Goal: Task Accomplishment & Management: Manage account settings

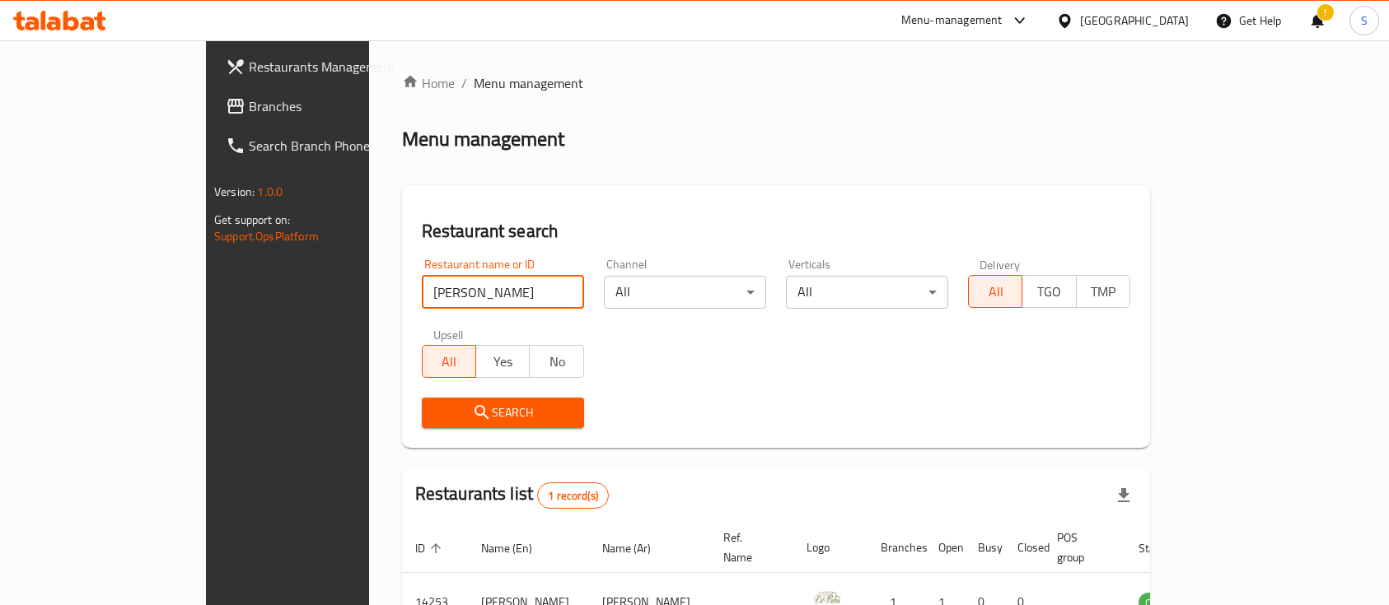
scroll to position [96, 0]
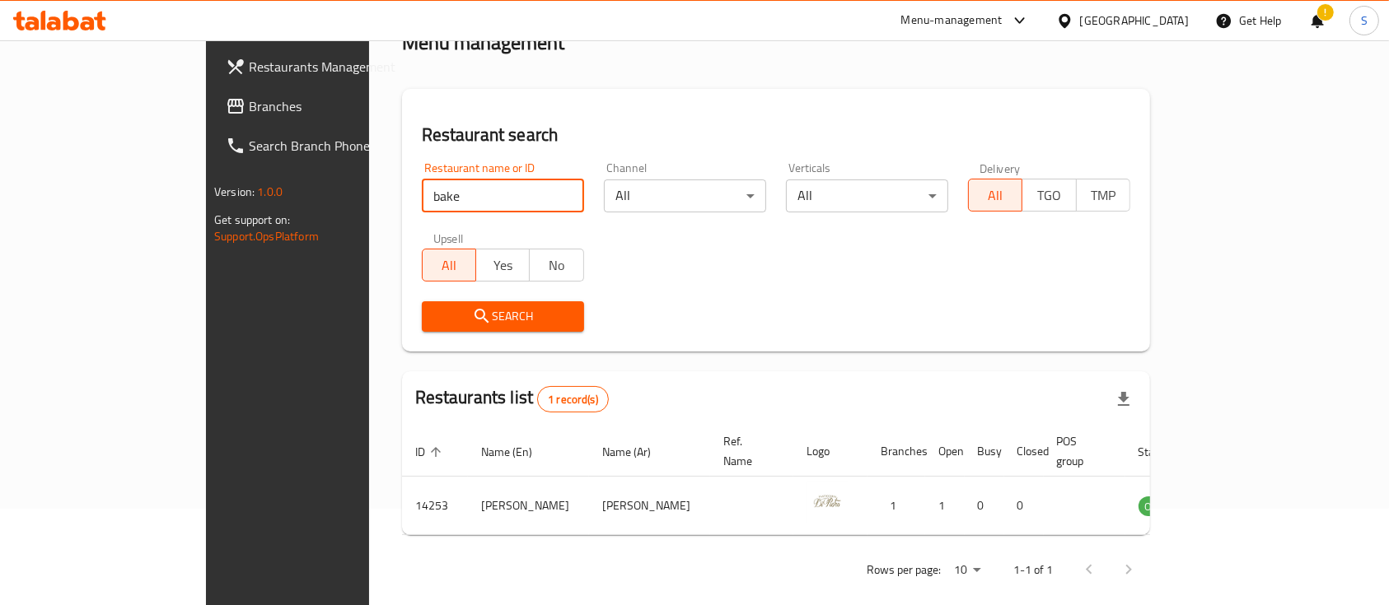
type input "Bake & Take"
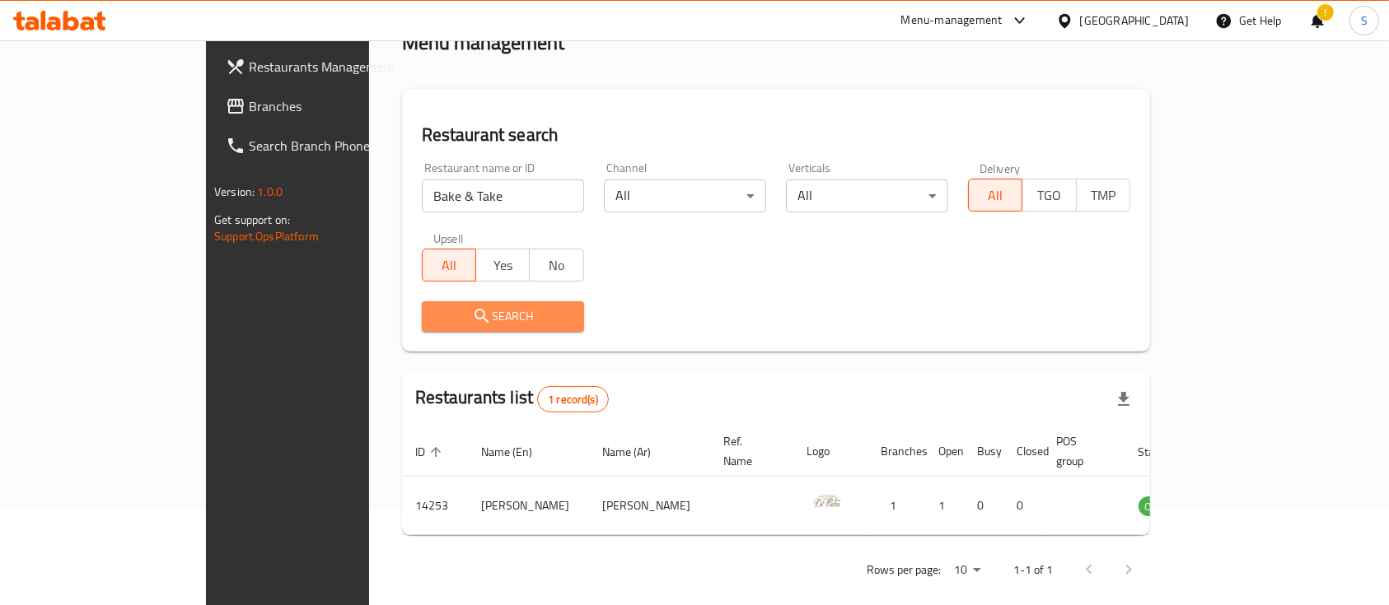
click at [435, 313] on span "Search" at bounding box center [503, 316] width 136 height 21
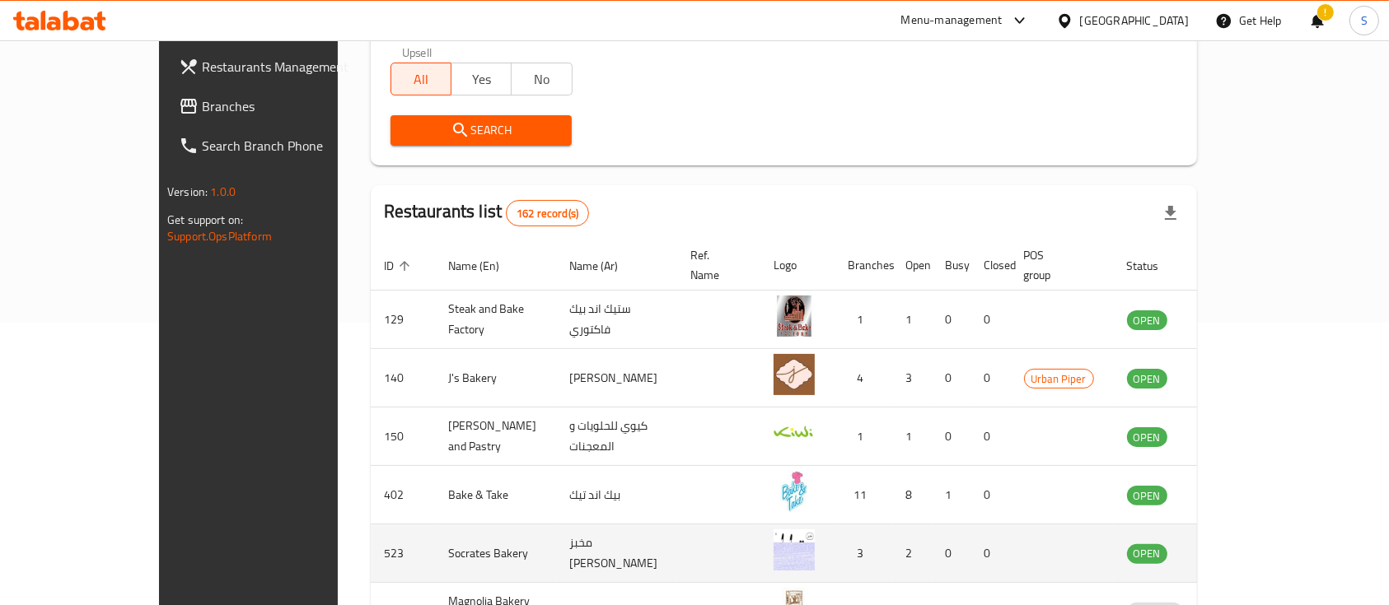
scroll to position [316, 0]
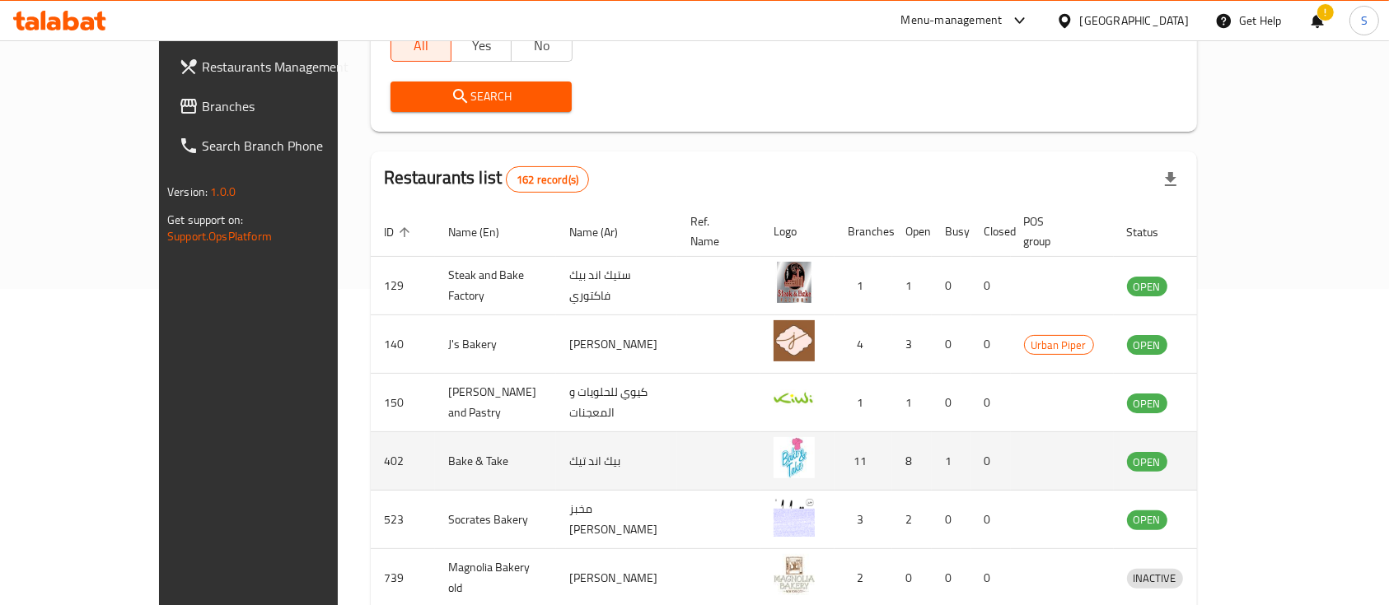
click at [1236, 451] on icon "enhanced table" at bounding box center [1226, 461] width 20 height 20
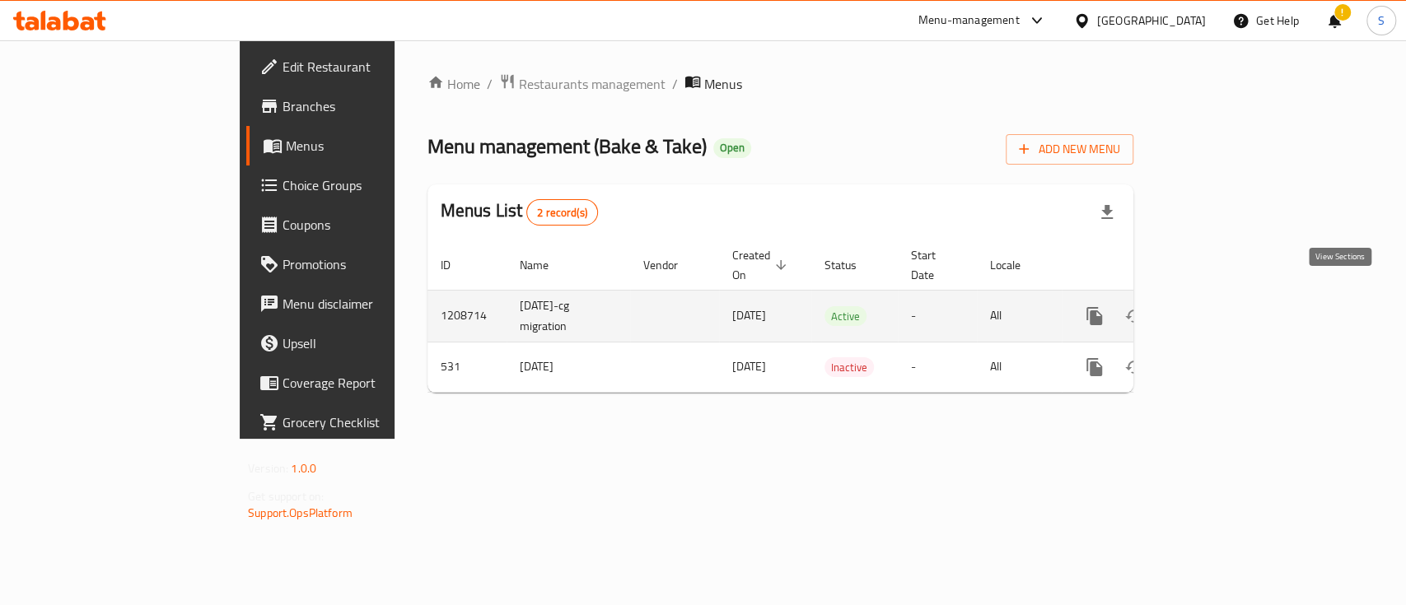
click at [1223, 306] on icon "enhanced table" at bounding box center [1214, 316] width 20 height 20
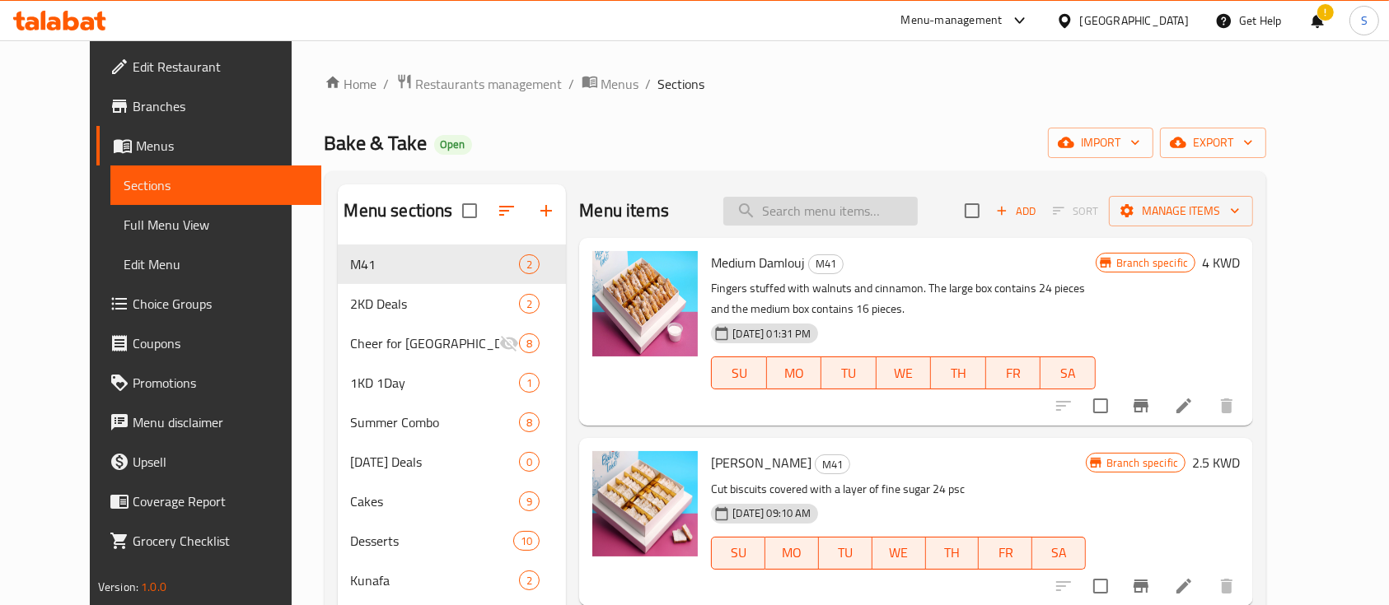
click at [846, 211] on input "search" at bounding box center [820, 211] width 194 height 29
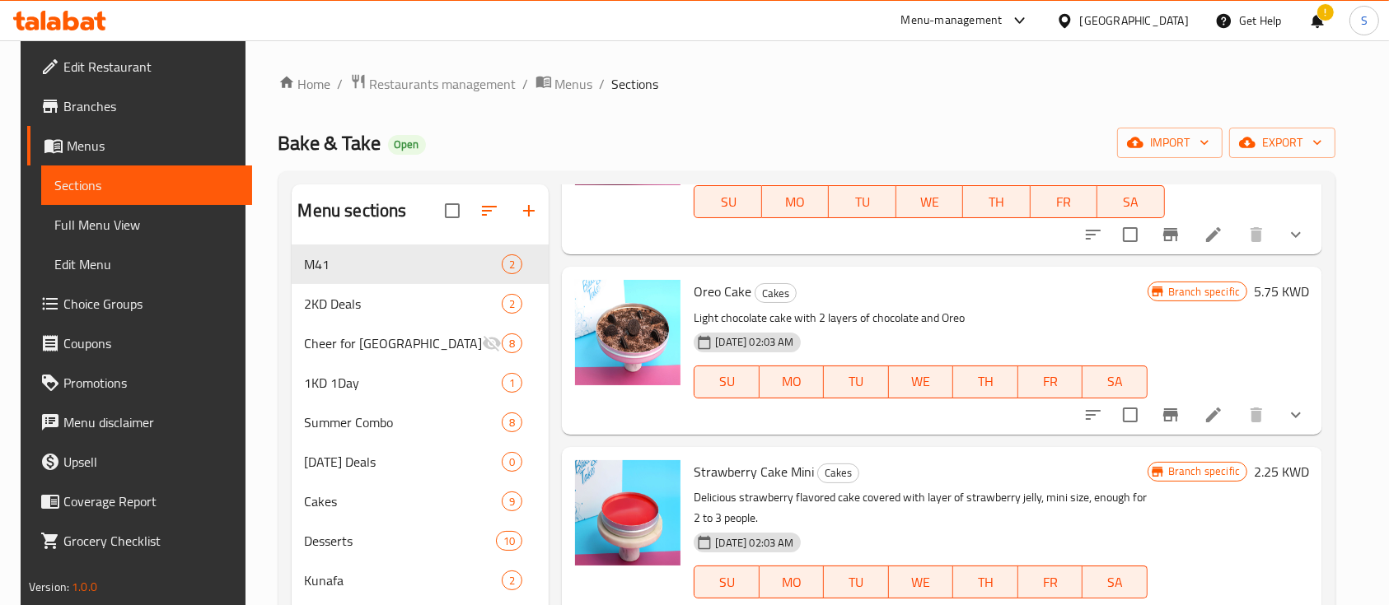
scroll to position [549, 0]
type input "ore"
click at [1218, 415] on icon at bounding box center [1213, 414] width 15 height 15
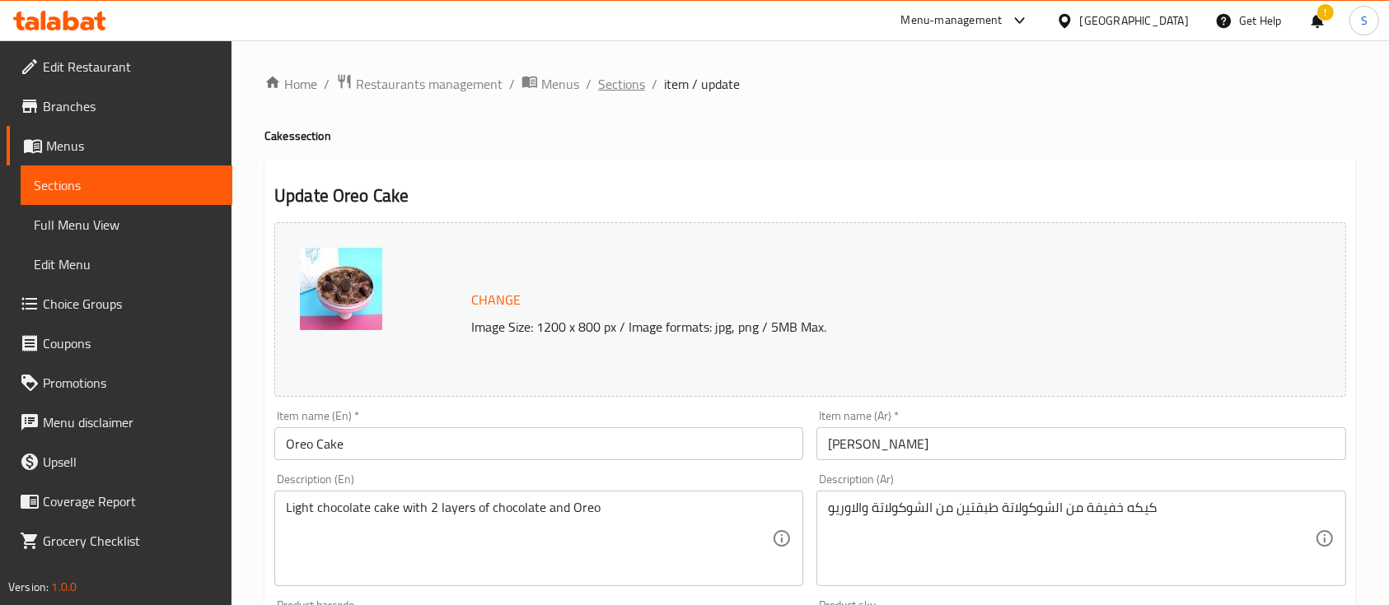
click at [624, 79] on span "Sections" at bounding box center [621, 84] width 47 height 20
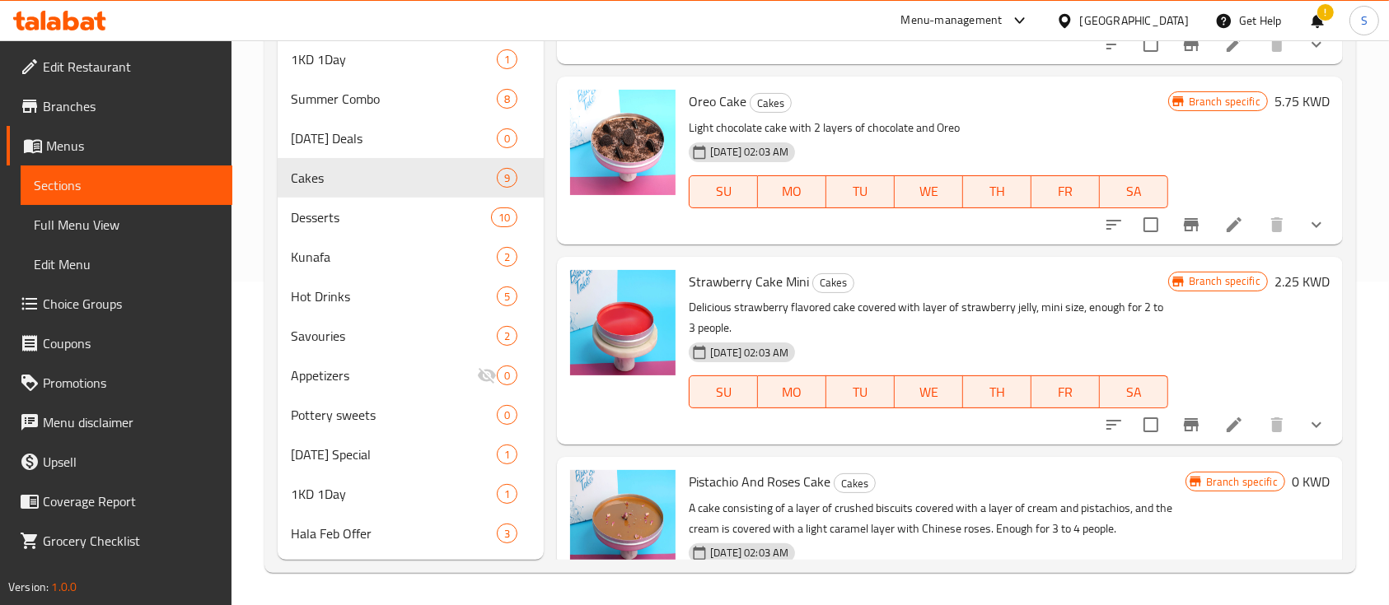
scroll to position [385, 0]
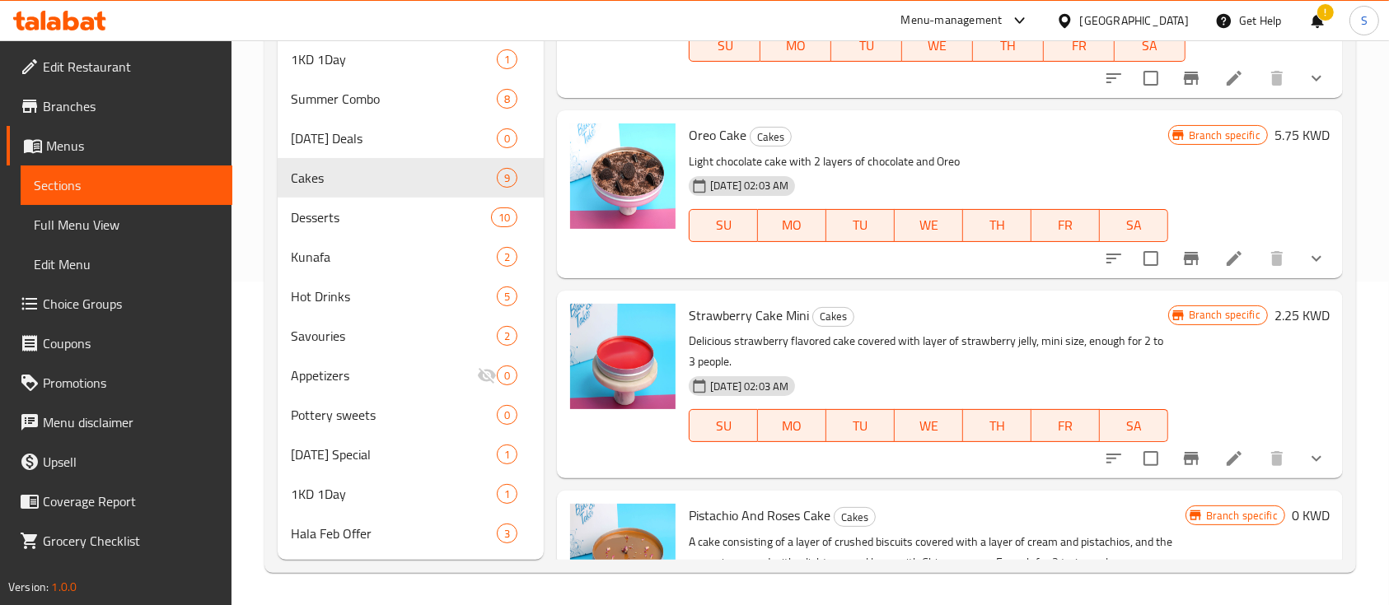
click at [729, 135] on span "Oreo Cake" at bounding box center [718, 135] width 58 height 25
copy h6 "Oreo Cake"
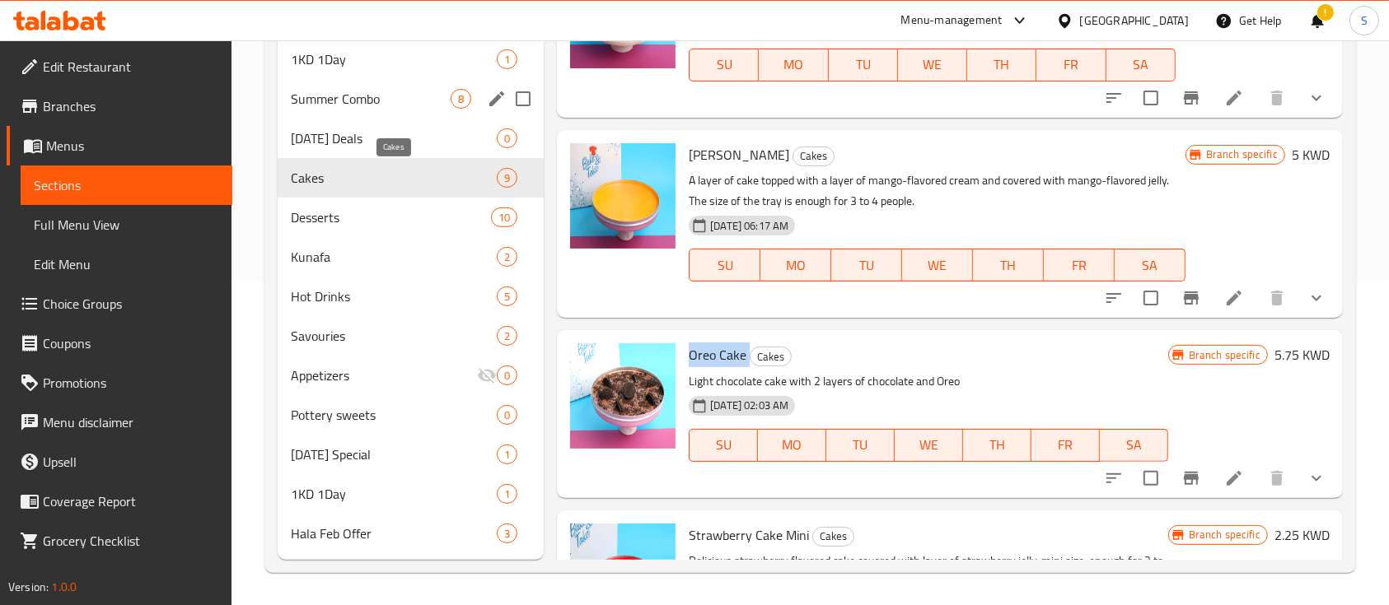
scroll to position [0, 0]
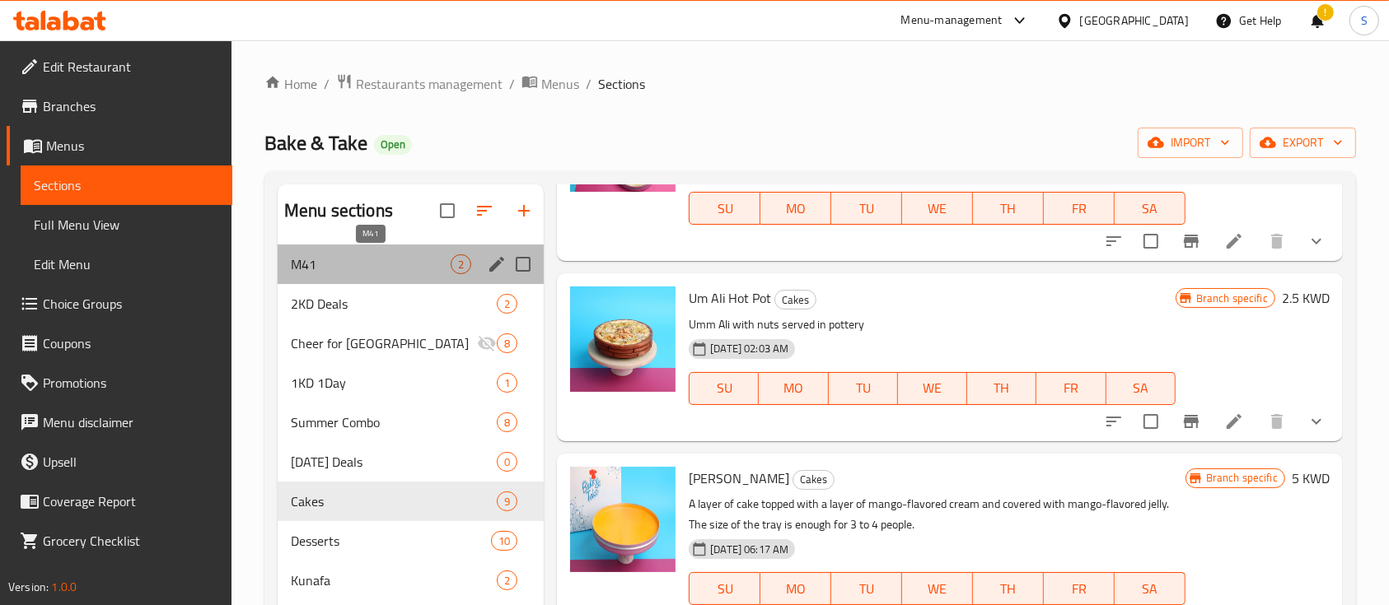
click at [436, 273] on span "M41" at bounding box center [371, 265] width 160 height 20
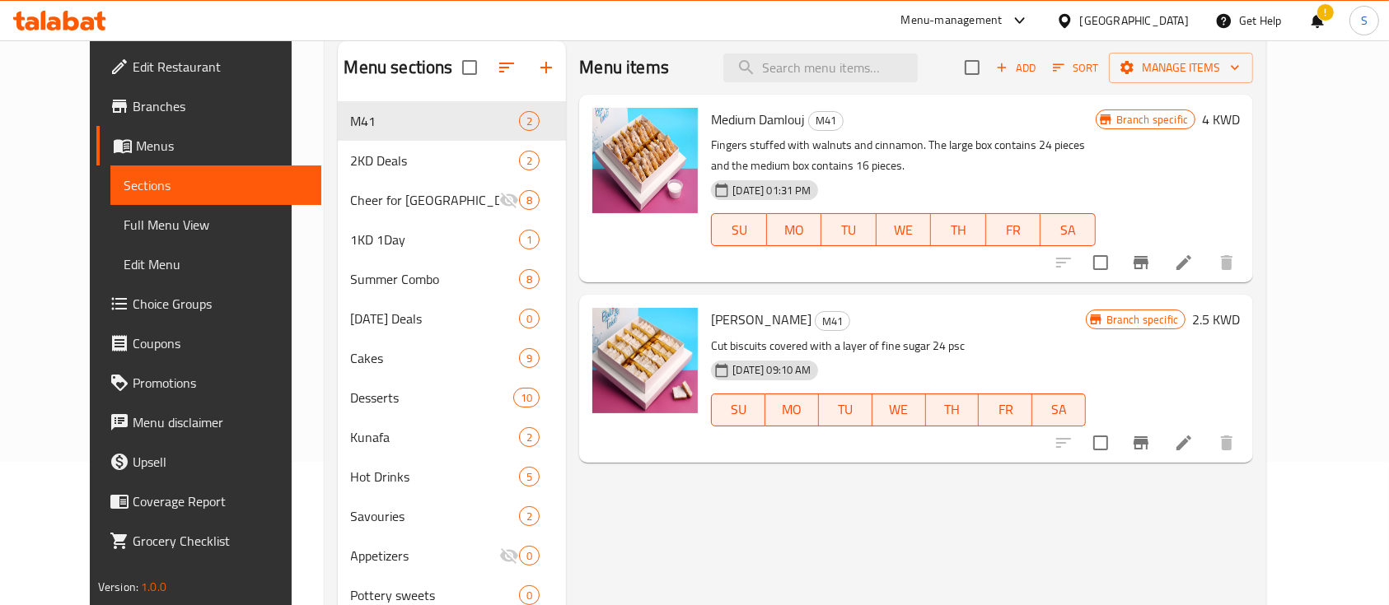
scroll to position [110, 0]
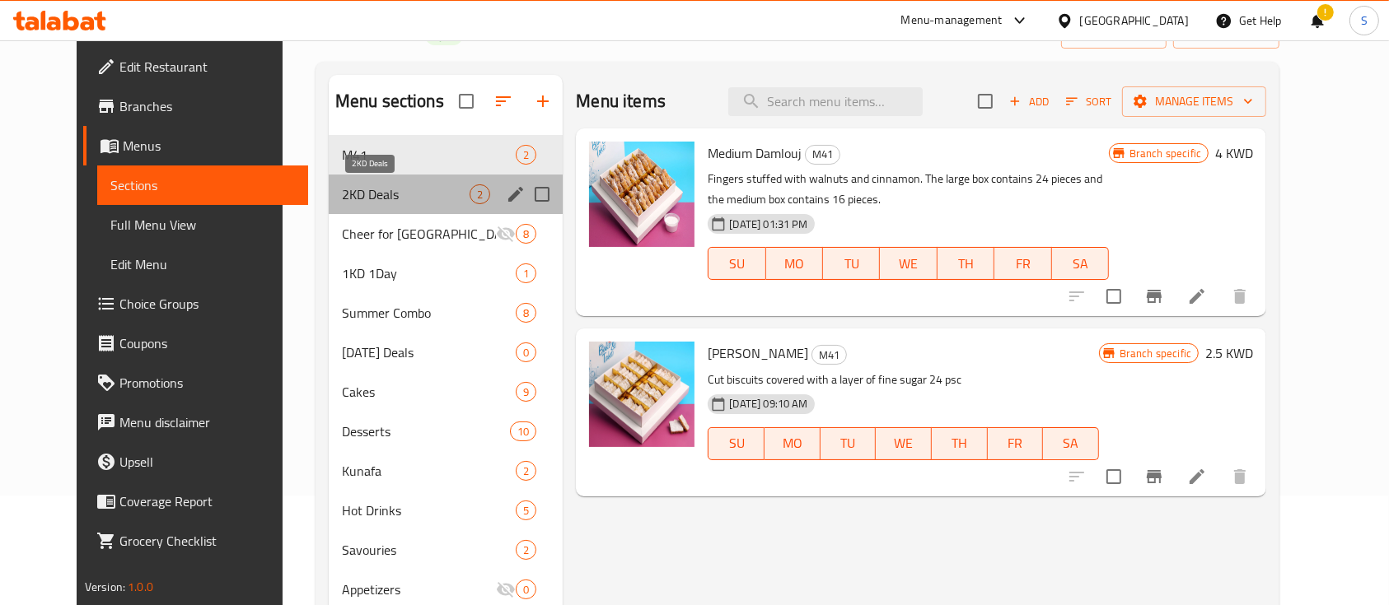
click at [360, 185] on span "2KD Deals" at bounding box center [406, 195] width 128 height 20
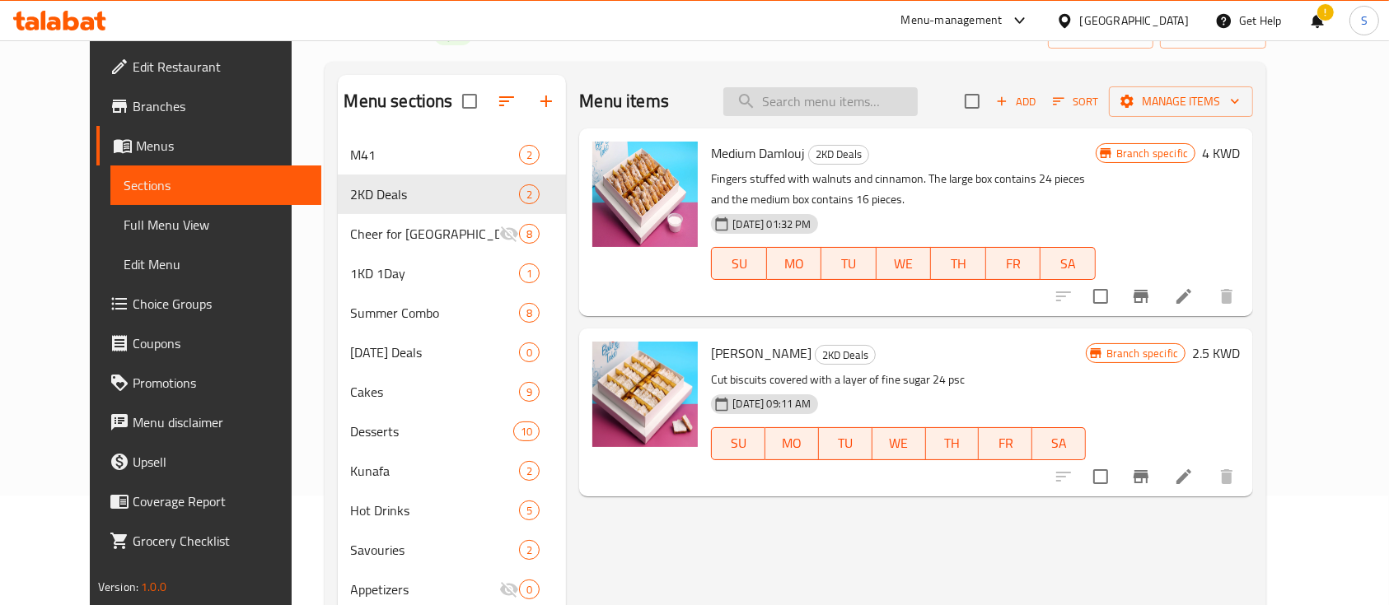
click at [844, 90] on input "search" at bounding box center [820, 101] width 194 height 29
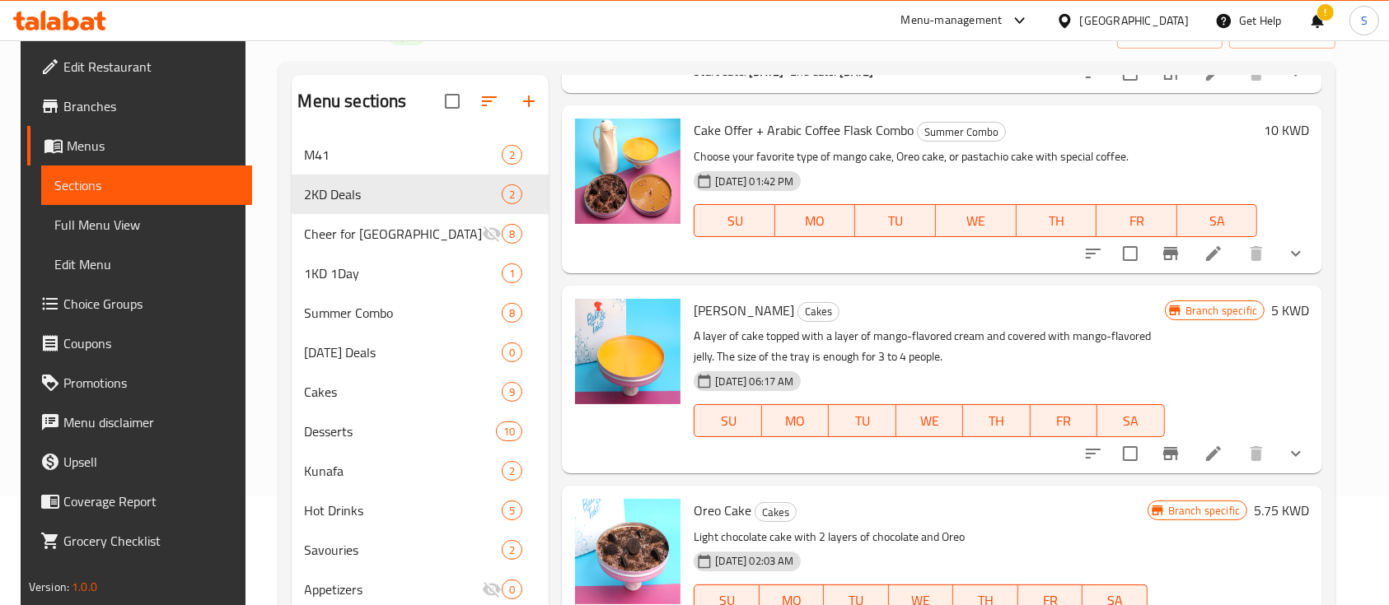
scroll to position [439, 0]
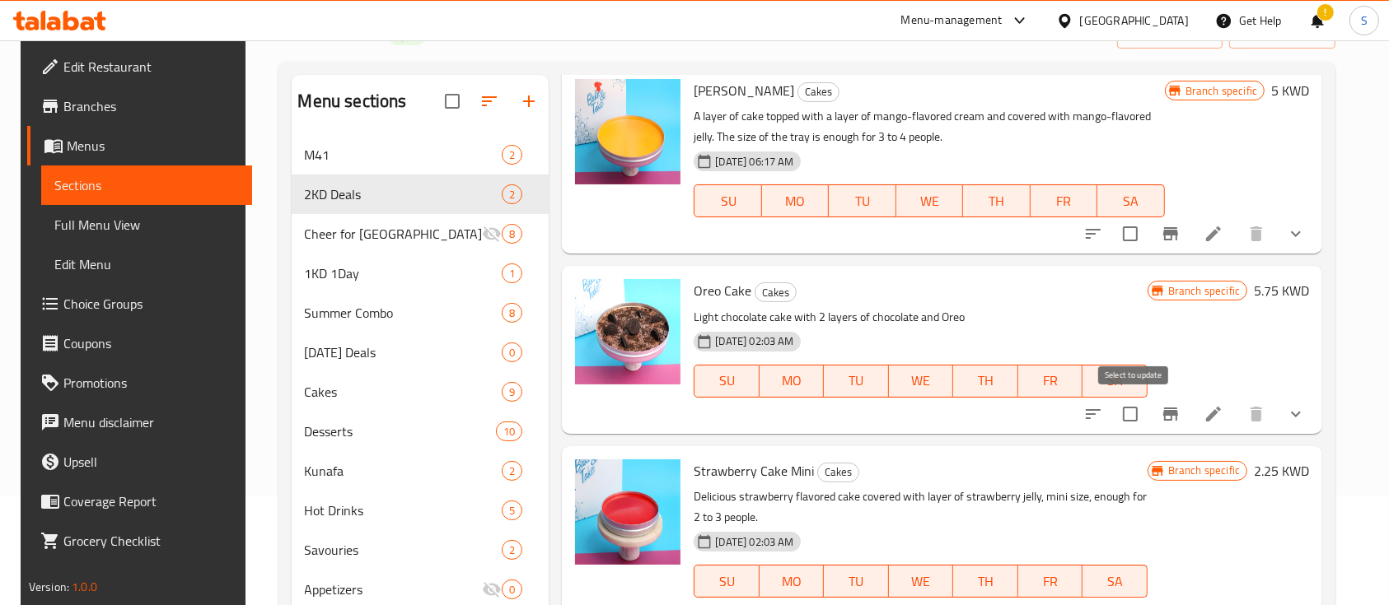
type input "ore"
drag, startPoint x: 1135, startPoint y: 414, endPoint x: 1207, endPoint y: 446, distance: 78.9
click at [1139, 413] on input "checkbox" at bounding box center [1130, 414] width 35 height 35
checkbox input "true"
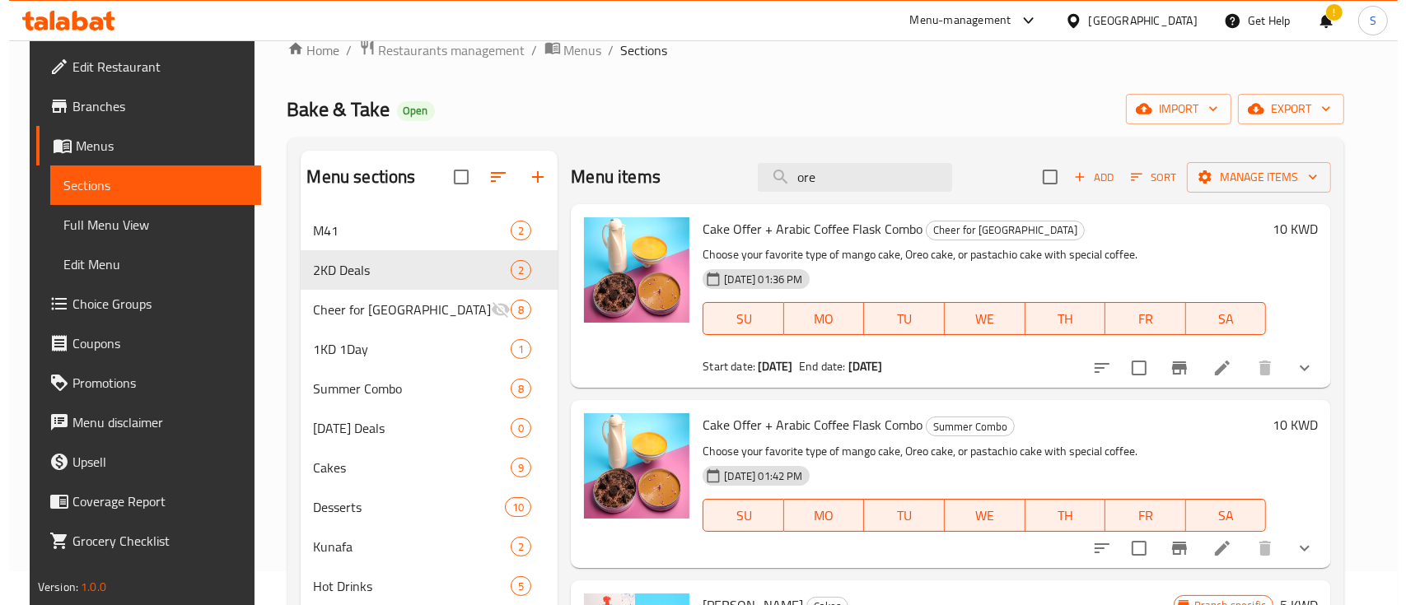
scroll to position [0, 0]
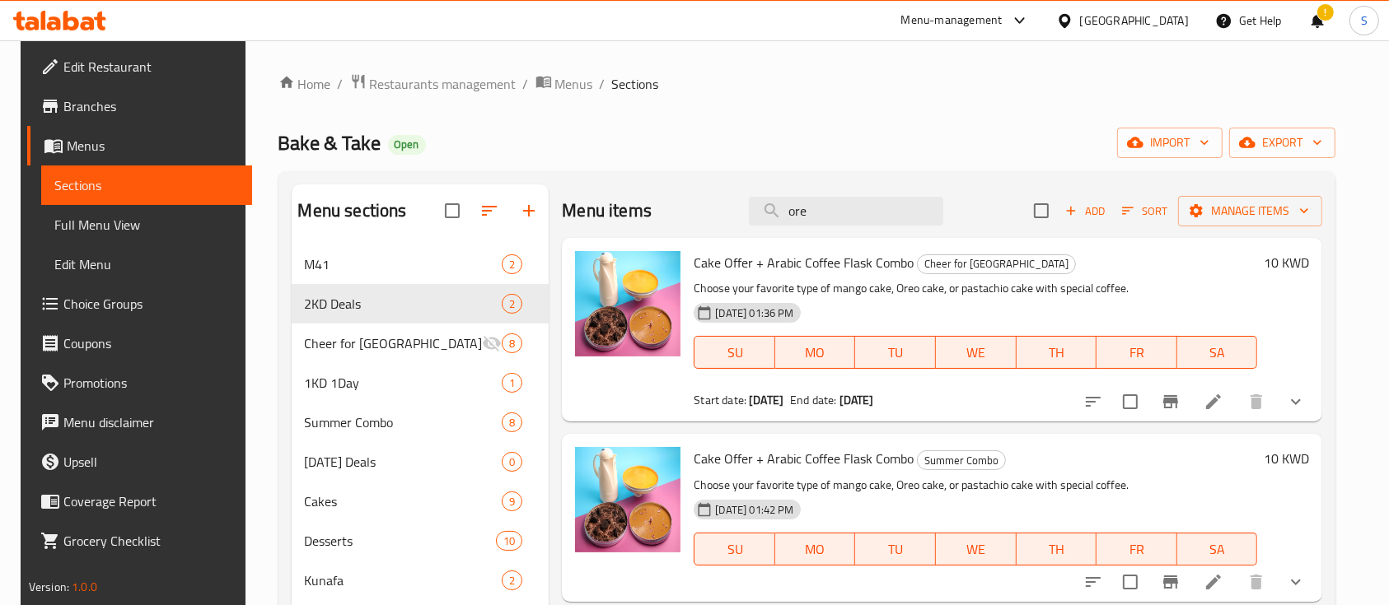
click at [1265, 191] on div "Menu items ore Add Sort Manage items" at bounding box center [942, 212] width 760 height 54
click at [1265, 206] on span "Manage items" at bounding box center [1250, 211] width 118 height 21
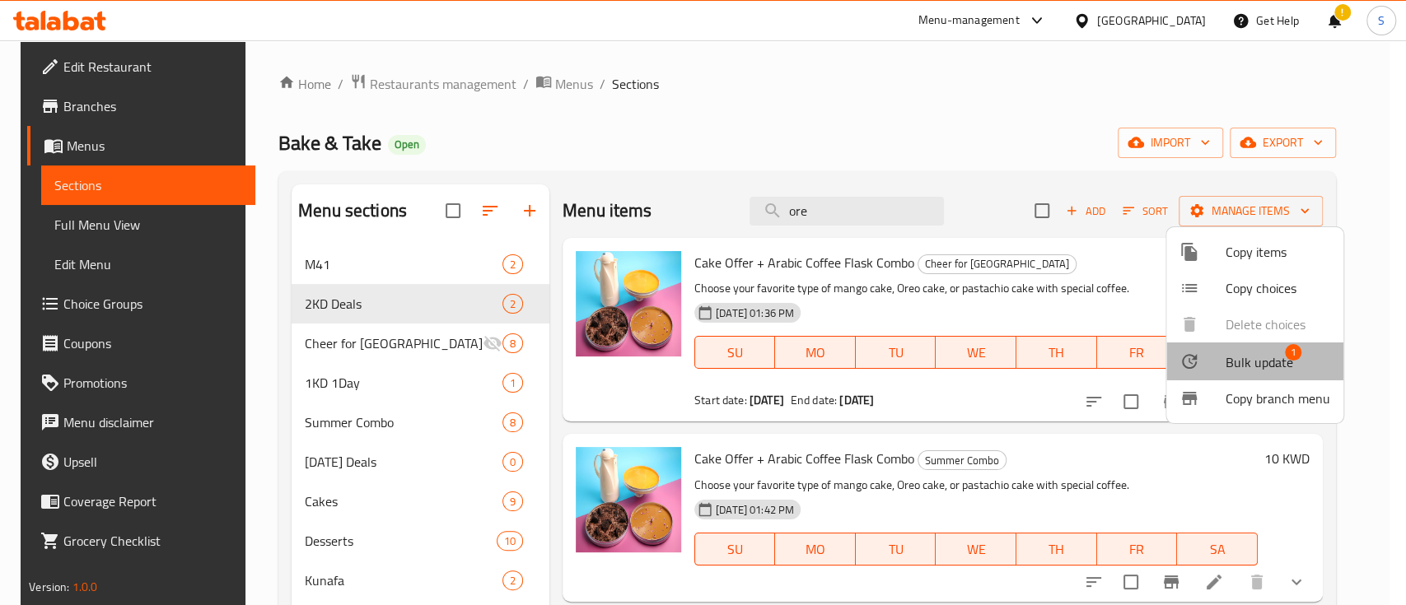
click at [1273, 359] on span "Bulk update" at bounding box center [1260, 363] width 68 height 20
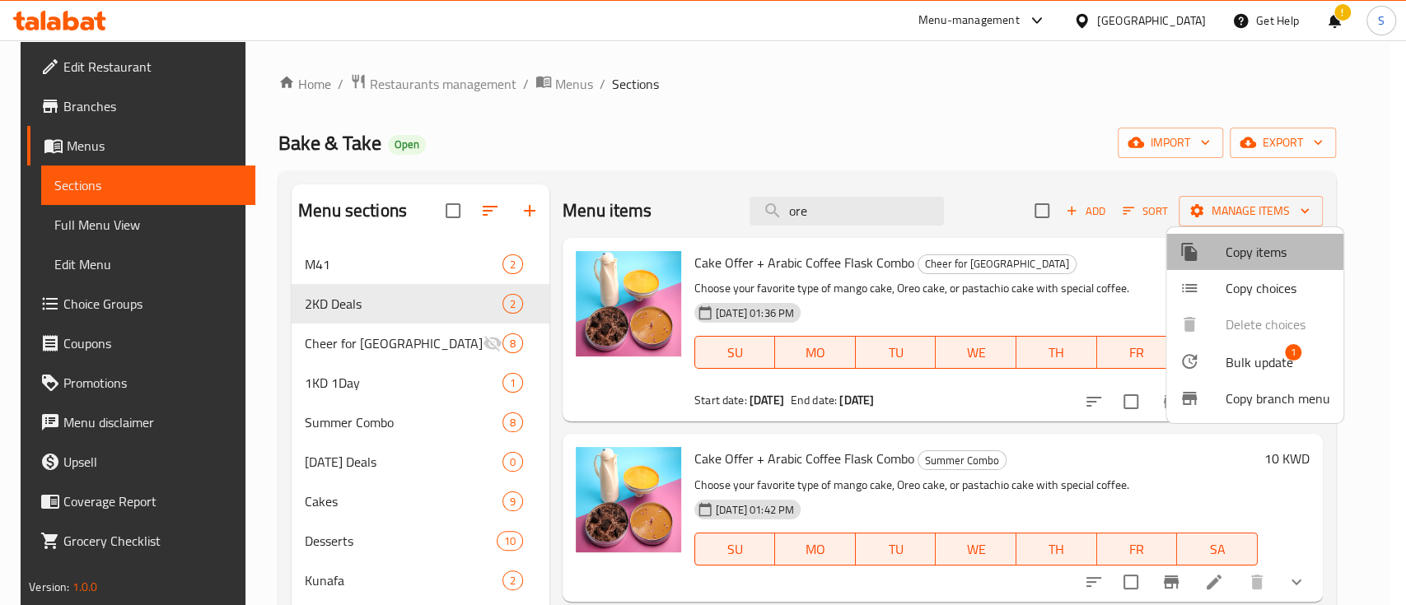
click at [1275, 248] on span "Copy items" at bounding box center [1278, 252] width 105 height 20
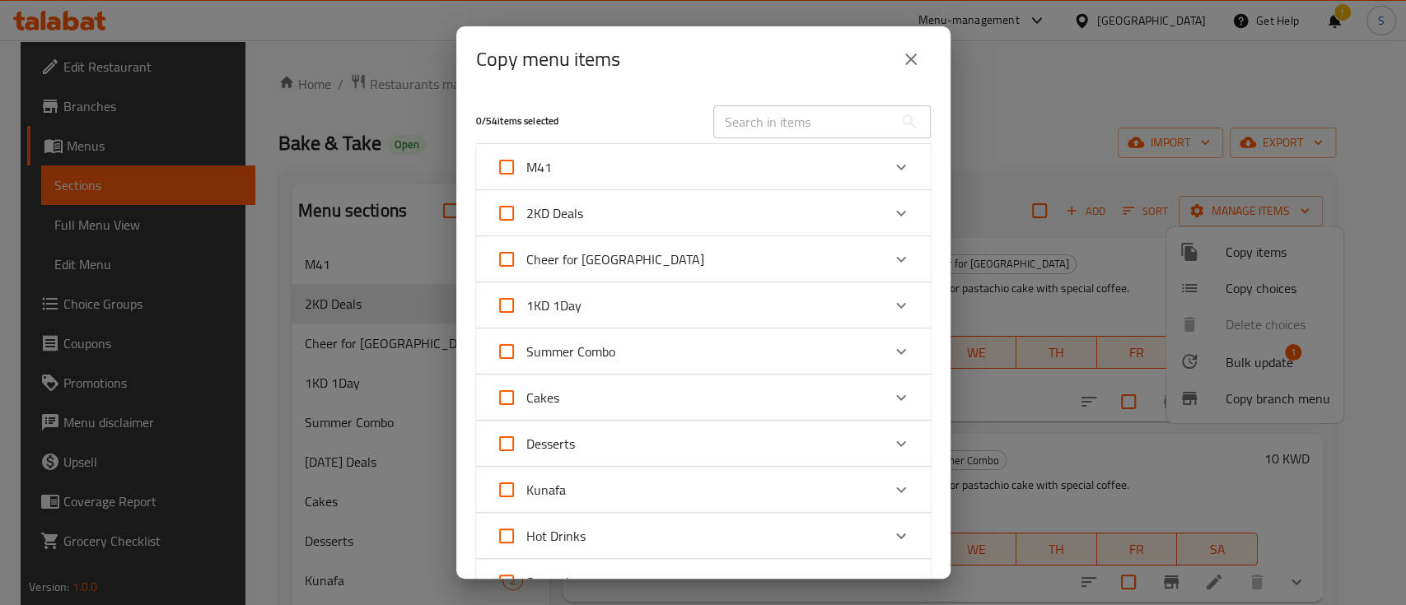
click at [642, 400] on div "Cakes" at bounding box center [689, 398] width 386 height 40
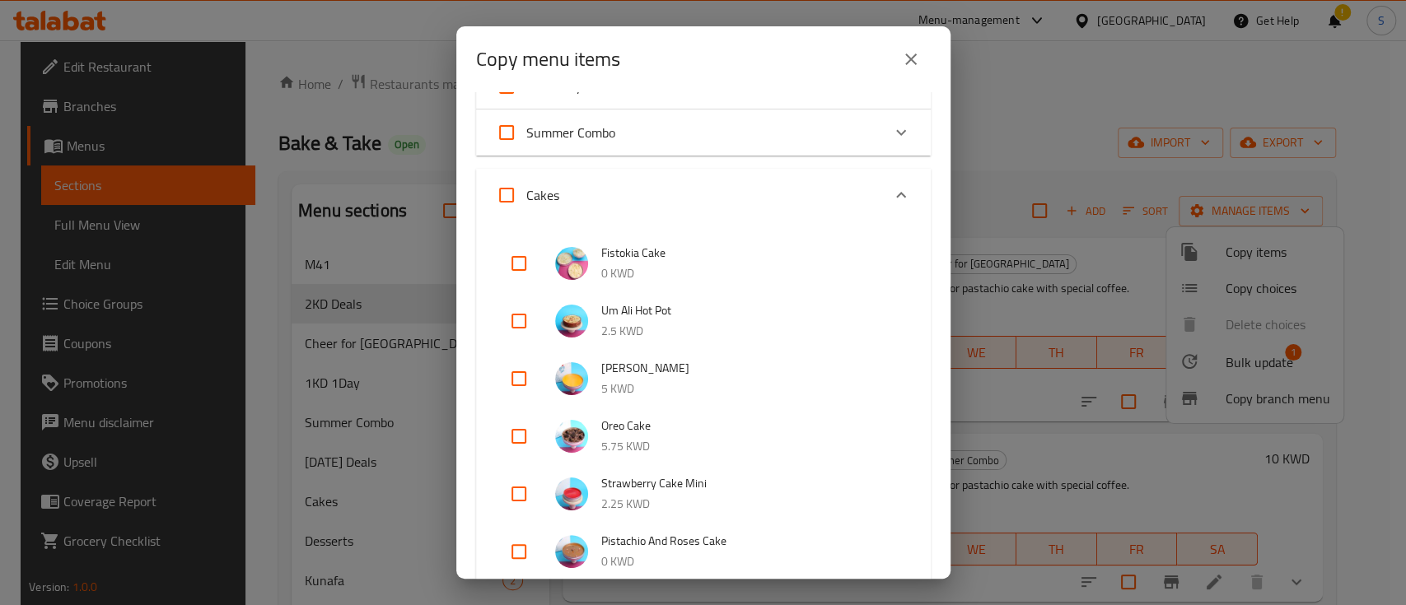
scroll to position [330, 0]
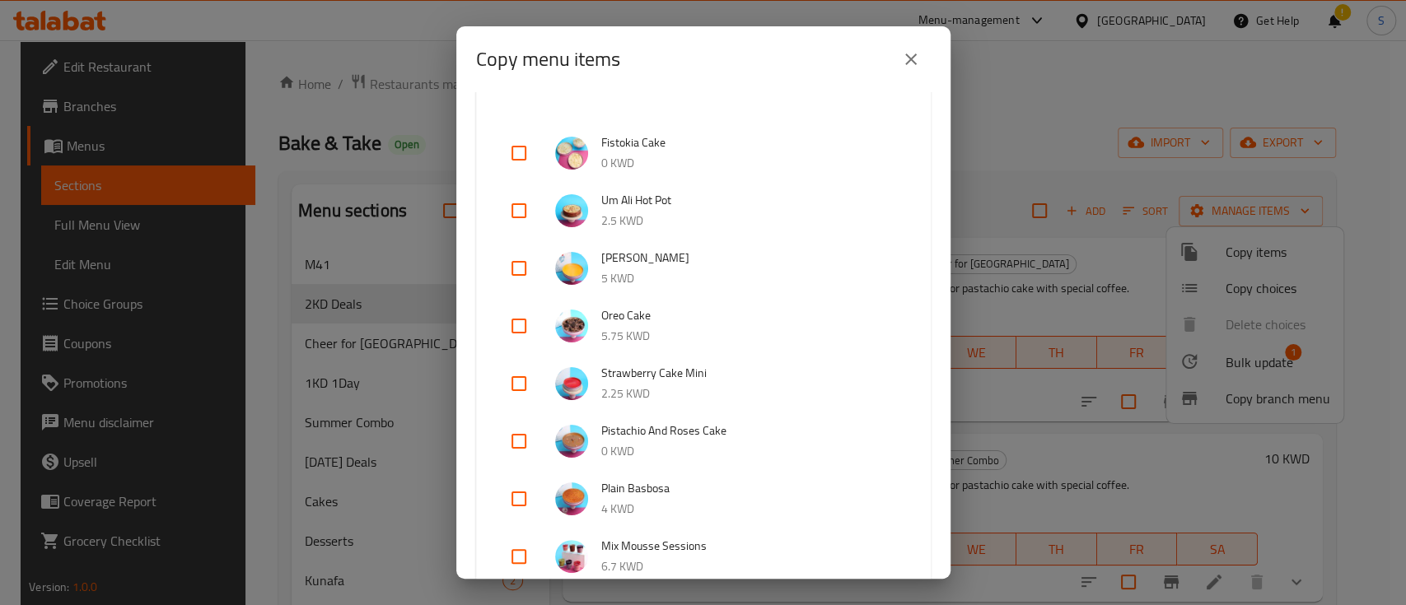
drag, startPoint x: 517, startPoint y: 326, endPoint x: 553, endPoint y: 322, distance: 35.7
click at [518, 326] on input "checkbox" at bounding box center [519, 326] width 40 height 40
checkbox input "true"
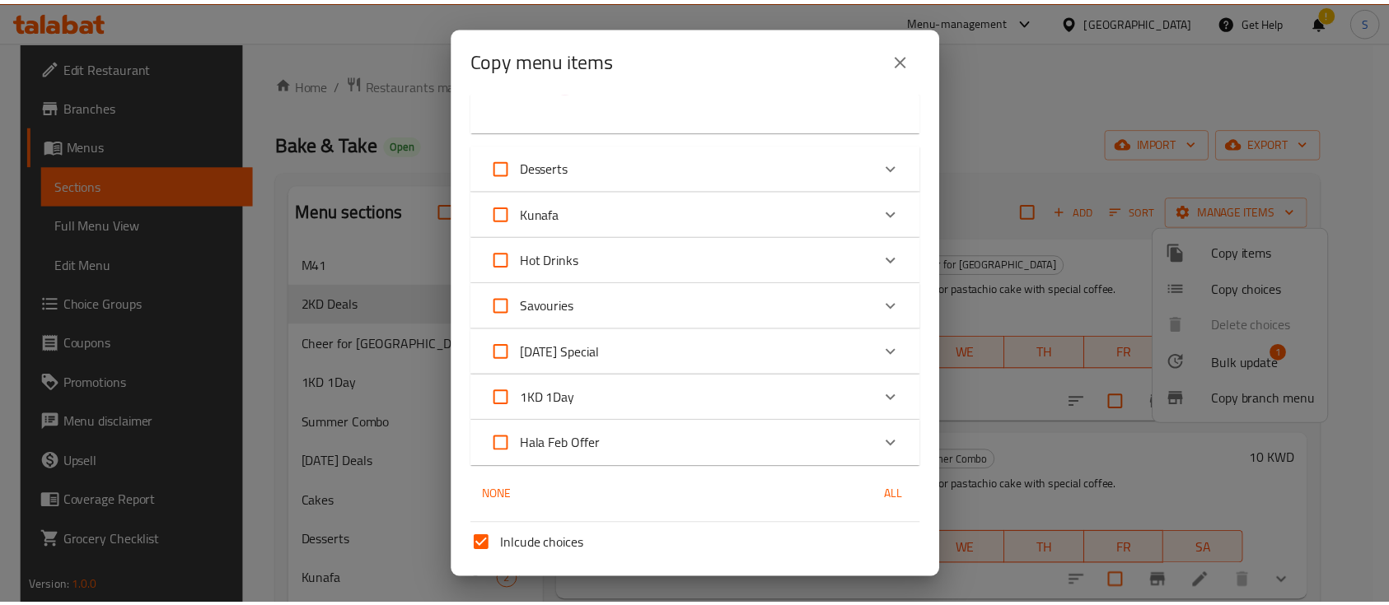
scroll to position [993, 0]
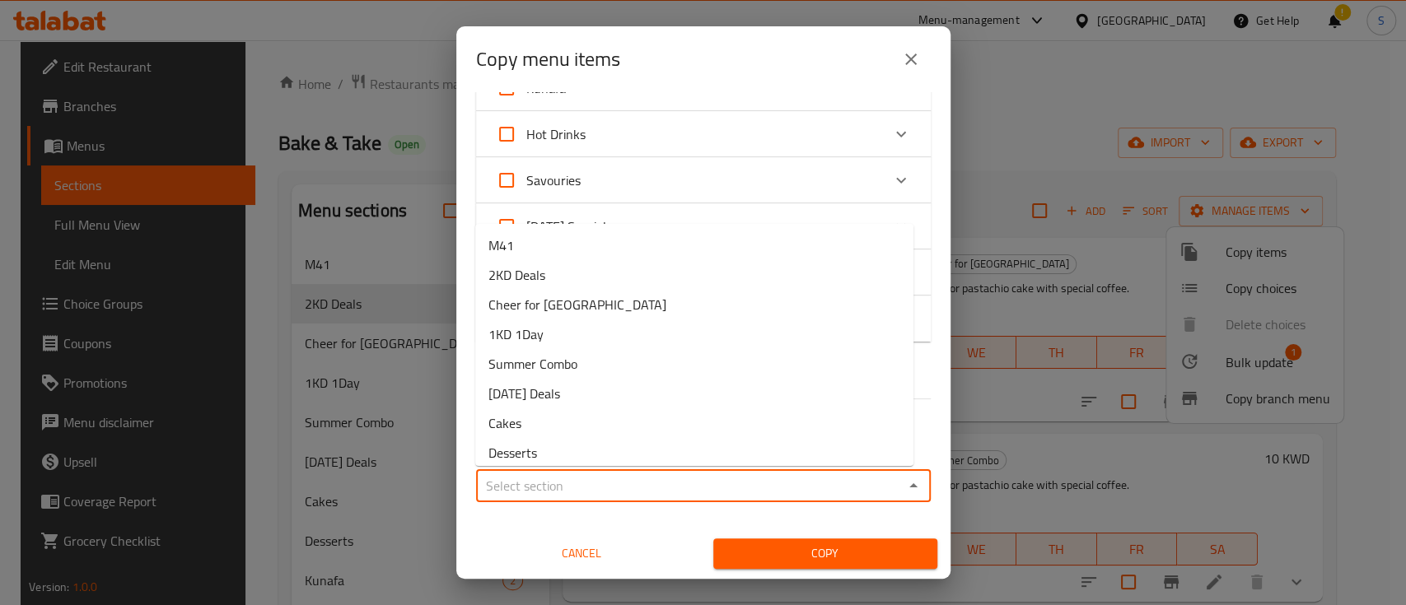
click at [805, 482] on input "Sections   *" at bounding box center [690, 486] width 418 height 23
click at [764, 269] on li "2KD Deals" at bounding box center [694, 275] width 438 height 30
type input "2KD Deals"
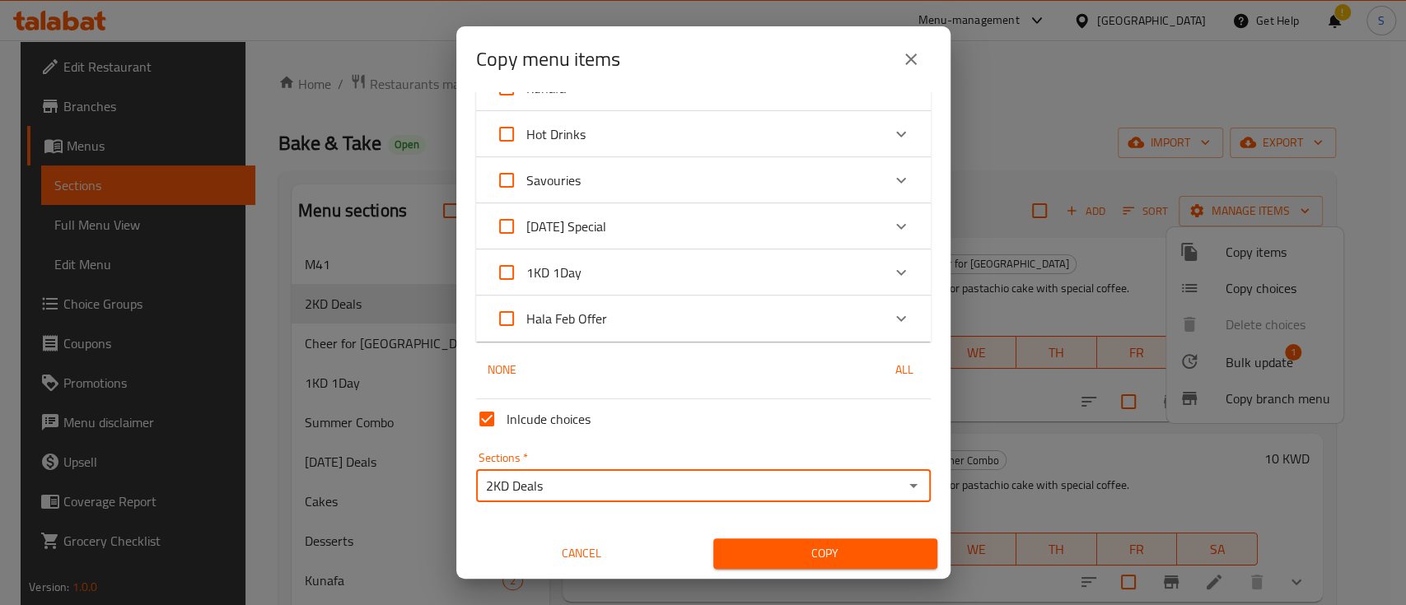
click at [806, 539] on button "Copy" at bounding box center [825, 554] width 224 height 30
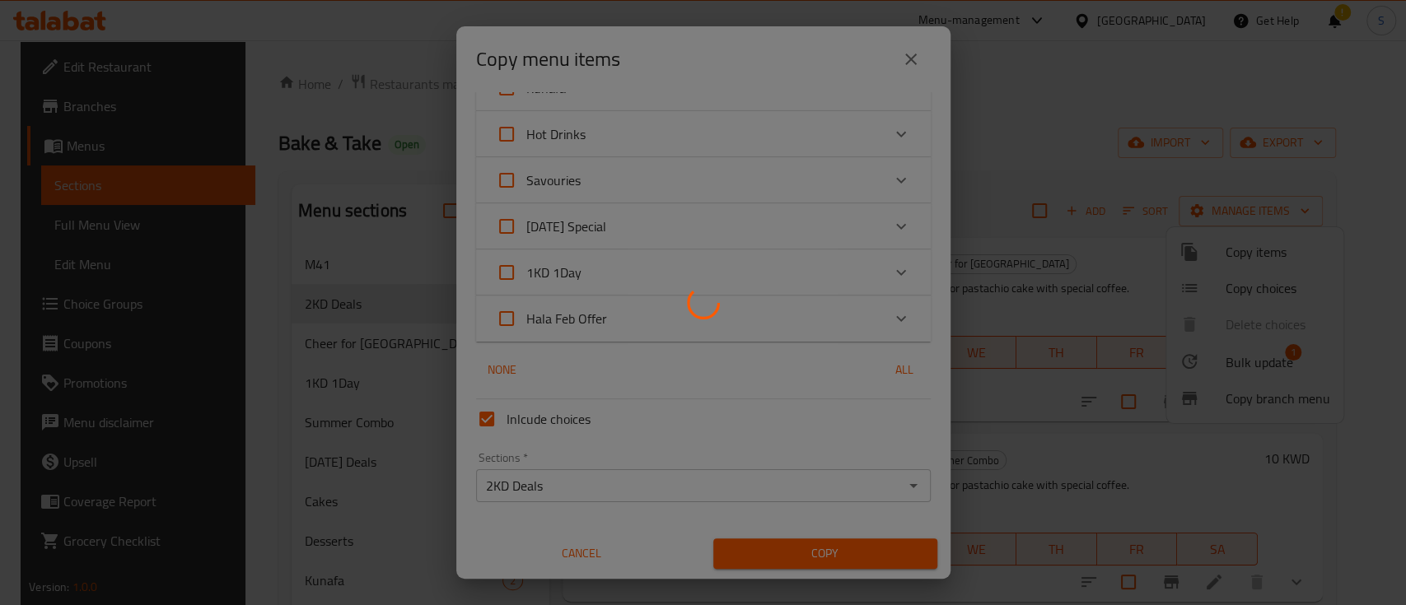
click at [806, 544] on div at bounding box center [703, 302] width 1406 height 605
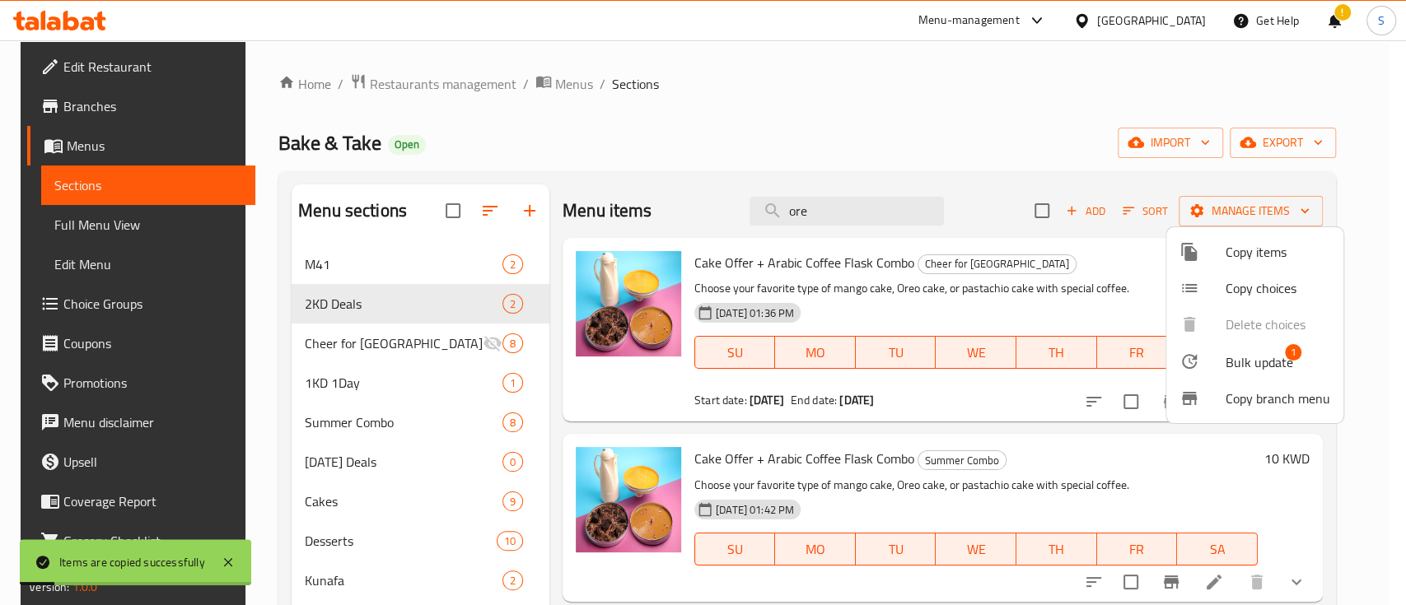
click at [455, 314] on div at bounding box center [703, 302] width 1406 height 605
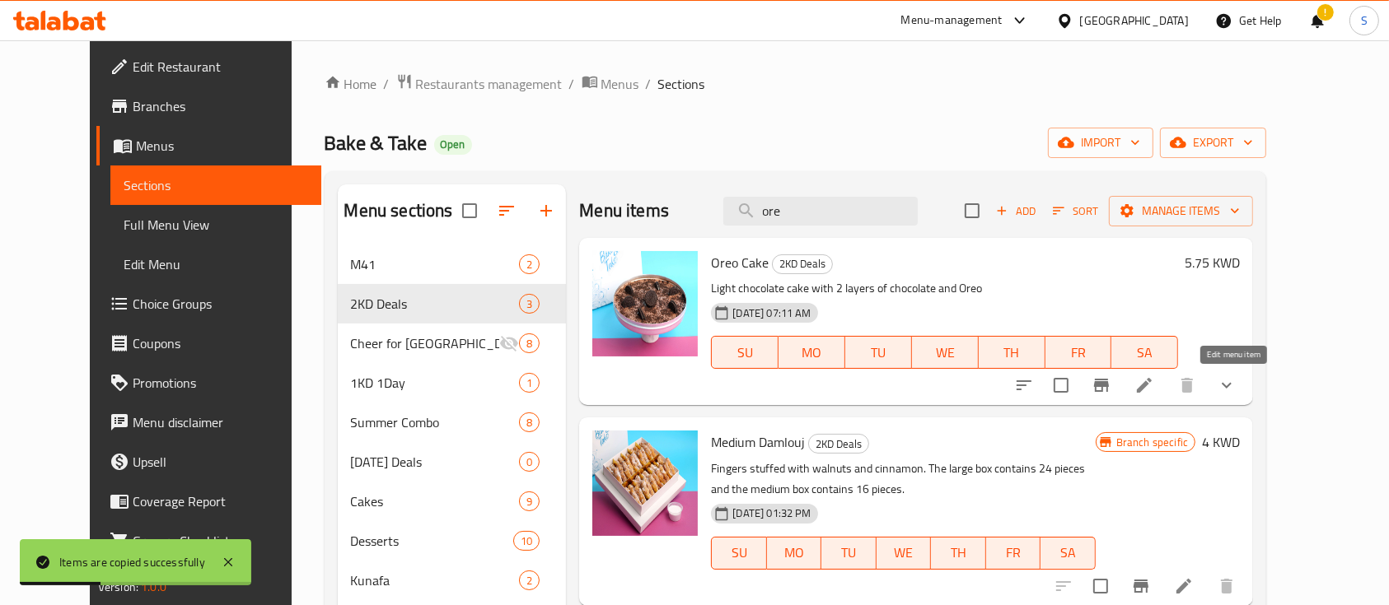
click at [1152, 385] on icon at bounding box center [1144, 385] width 15 height 15
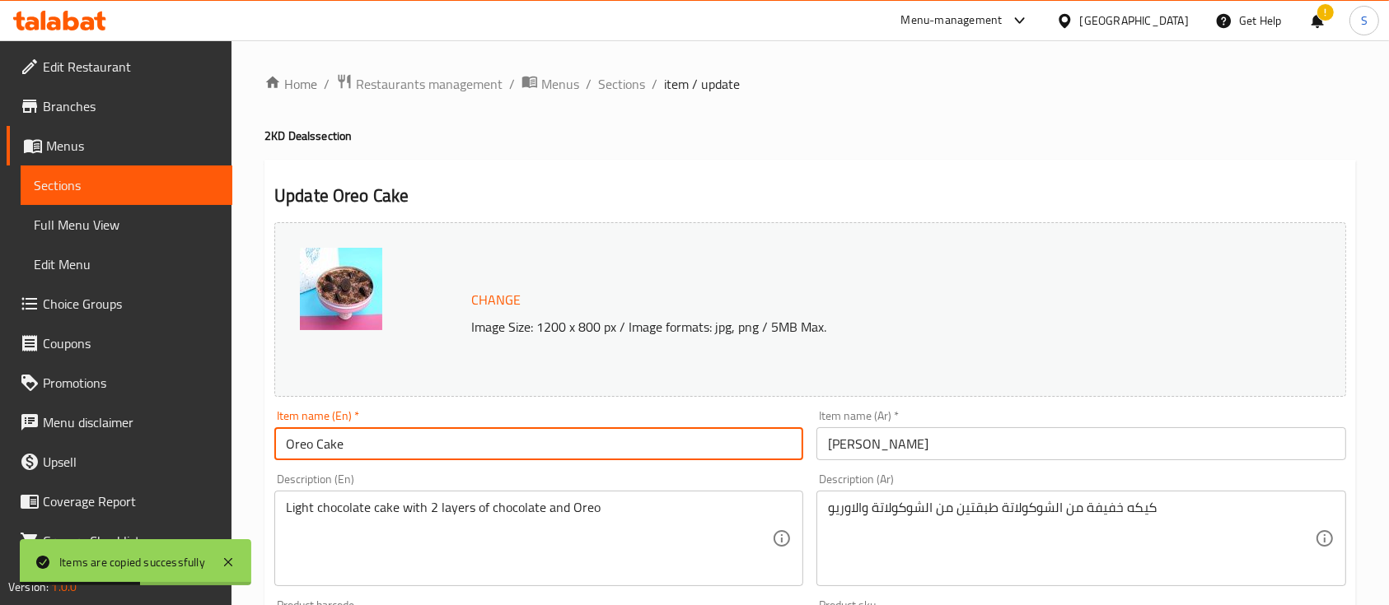
click at [283, 445] on input "Oreo Cake" at bounding box center [538, 444] width 529 height 33
click at [297, 442] on input "MIni Oreo Cake" at bounding box center [538, 444] width 529 height 33
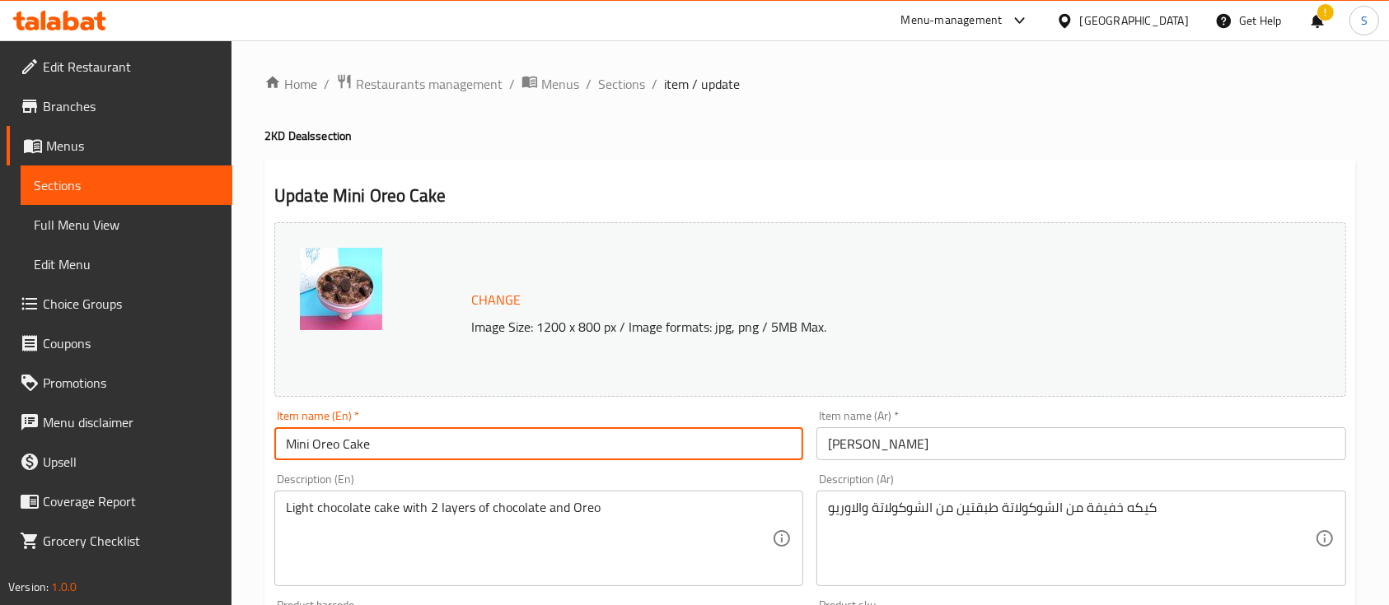
type input "Mini Oreo Cake"
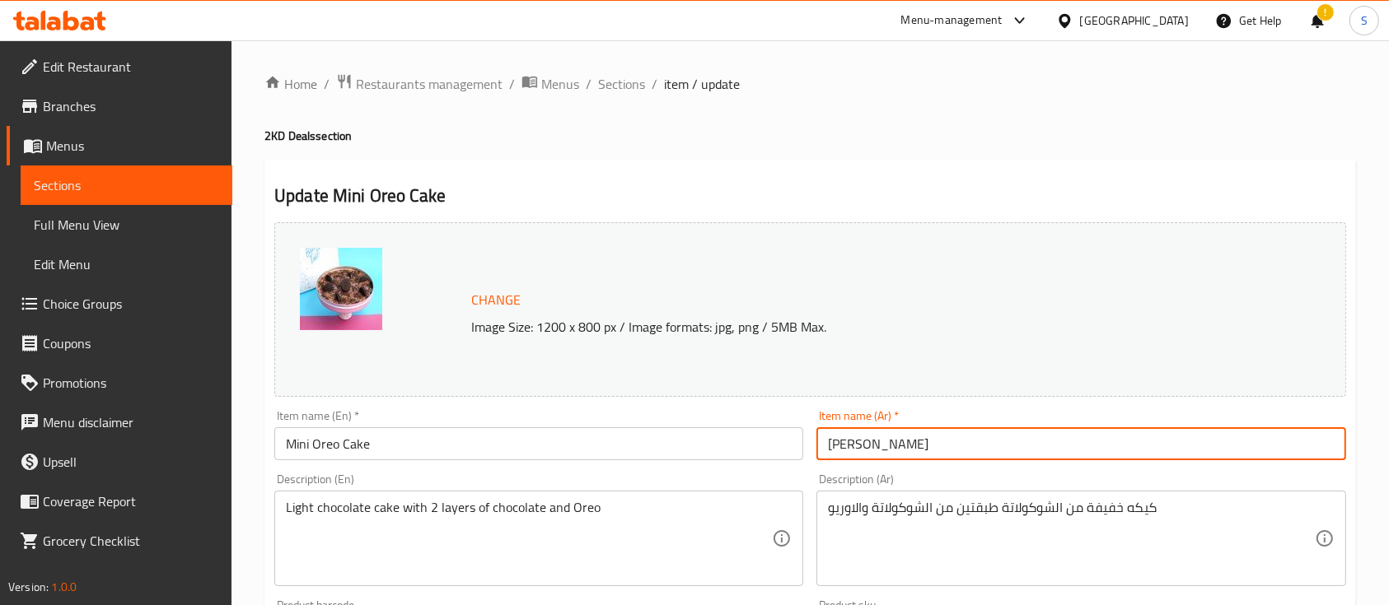
click at [895, 444] on input "[PERSON_NAME]" at bounding box center [1080, 444] width 529 height 33
drag, startPoint x: 844, startPoint y: 446, endPoint x: 831, endPoint y: 442, distance: 13.3
click at [842, 446] on input "[PERSON_NAME]" at bounding box center [1080, 444] width 529 height 33
click at [830, 440] on input "[PERSON_NAME]" at bounding box center [1080, 444] width 529 height 33
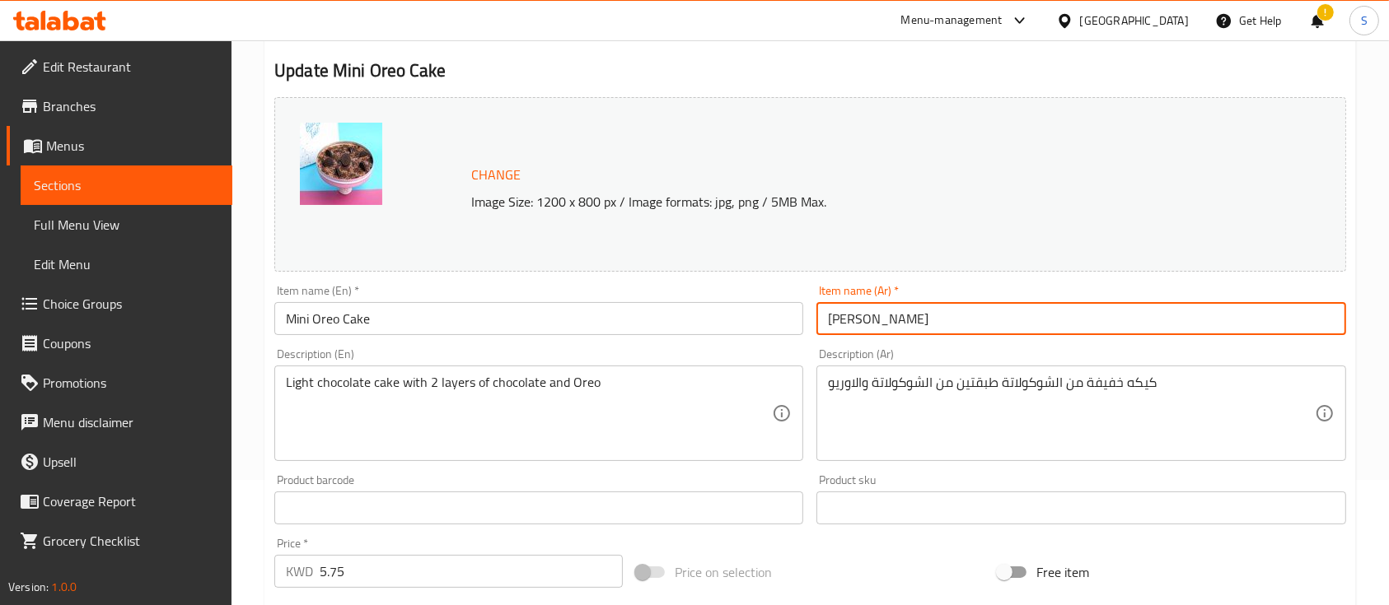
scroll to position [439, 0]
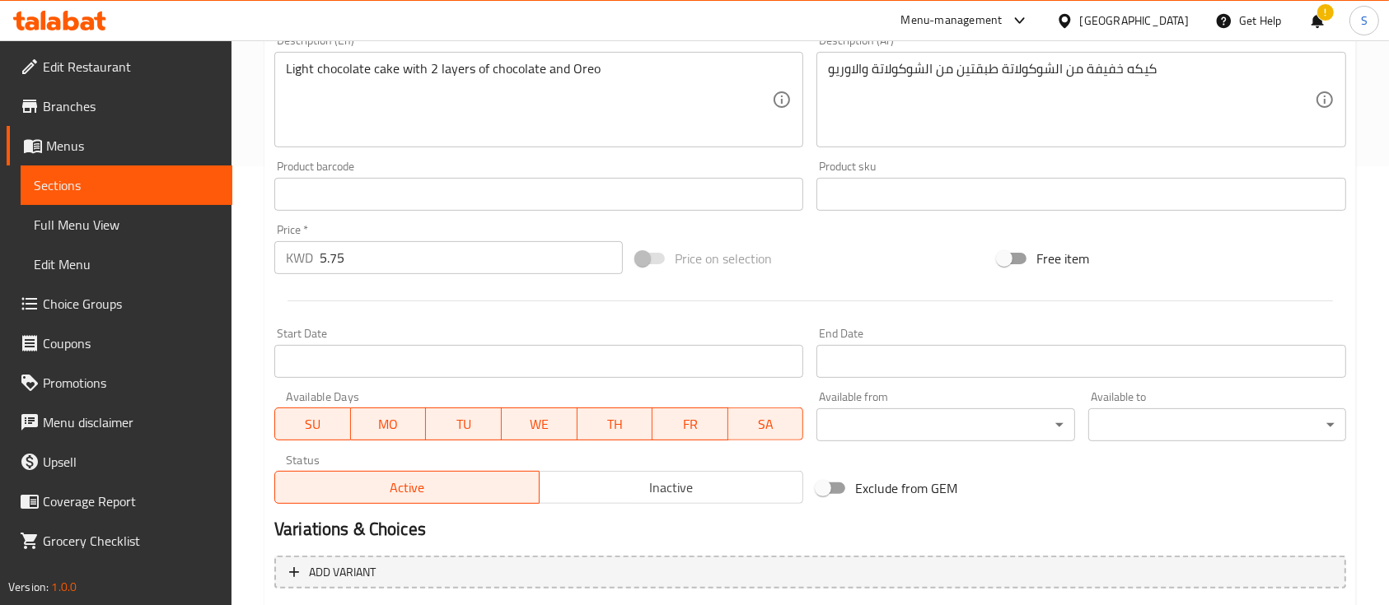
type input "[PERSON_NAME]"
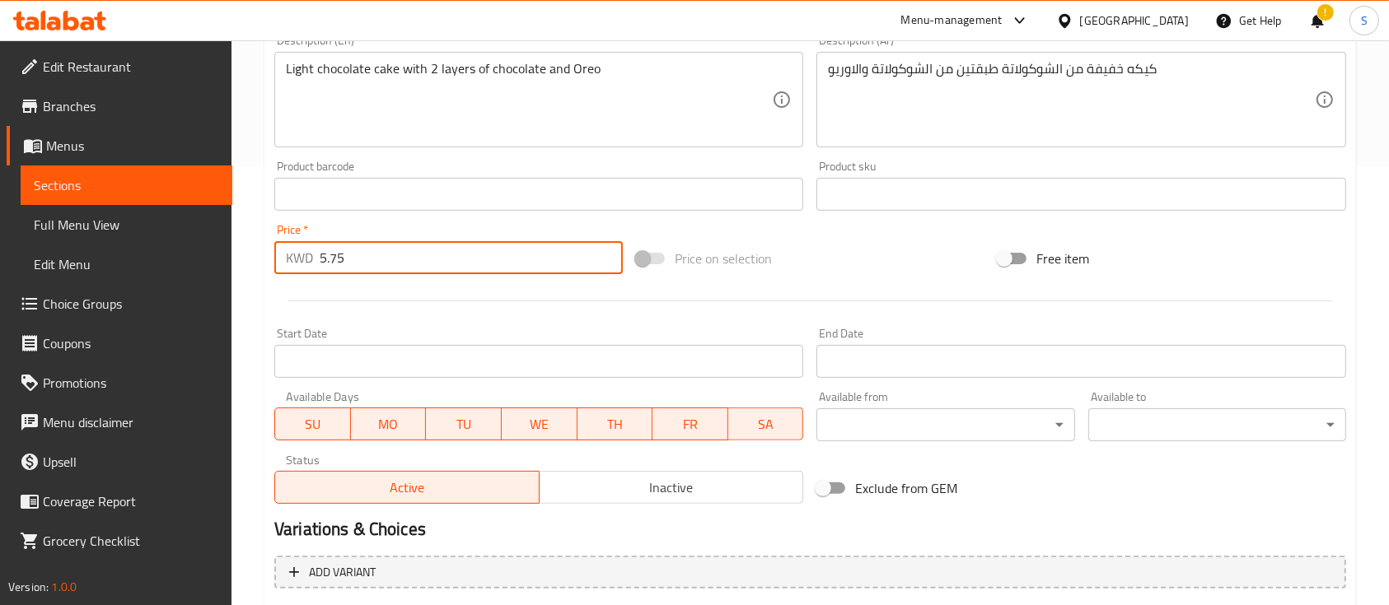
drag, startPoint x: 335, startPoint y: 260, endPoint x: 297, endPoint y: 260, distance: 38.7
click at [297, 260] on div "KWD 5.75 Price *" at bounding box center [448, 257] width 348 height 33
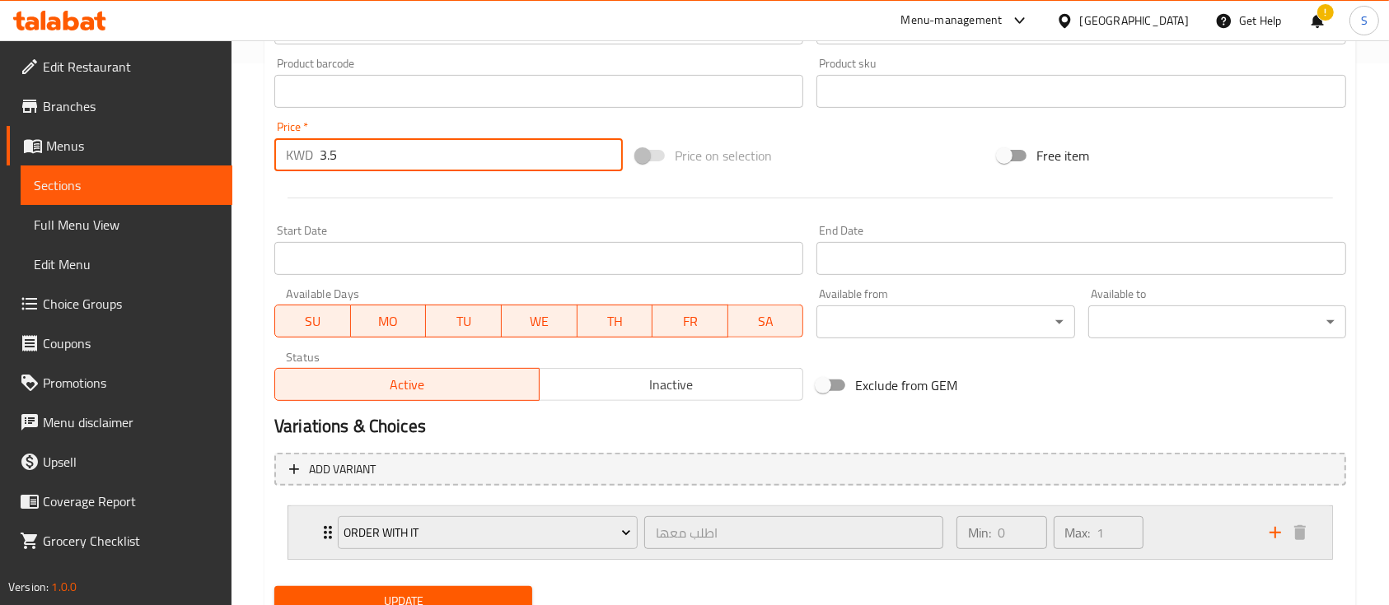
scroll to position [609, 0]
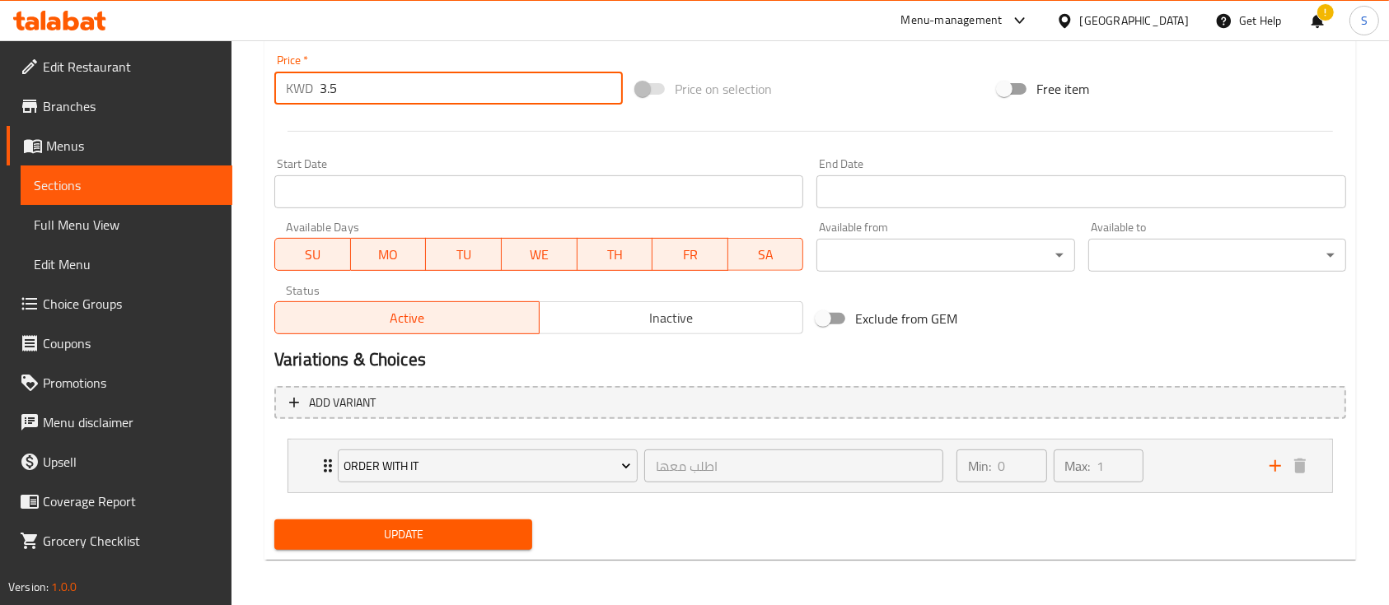
type input "3.5"
click at [414, 525] on span "Update" at bounding box center [403, 535] width 231 height 21
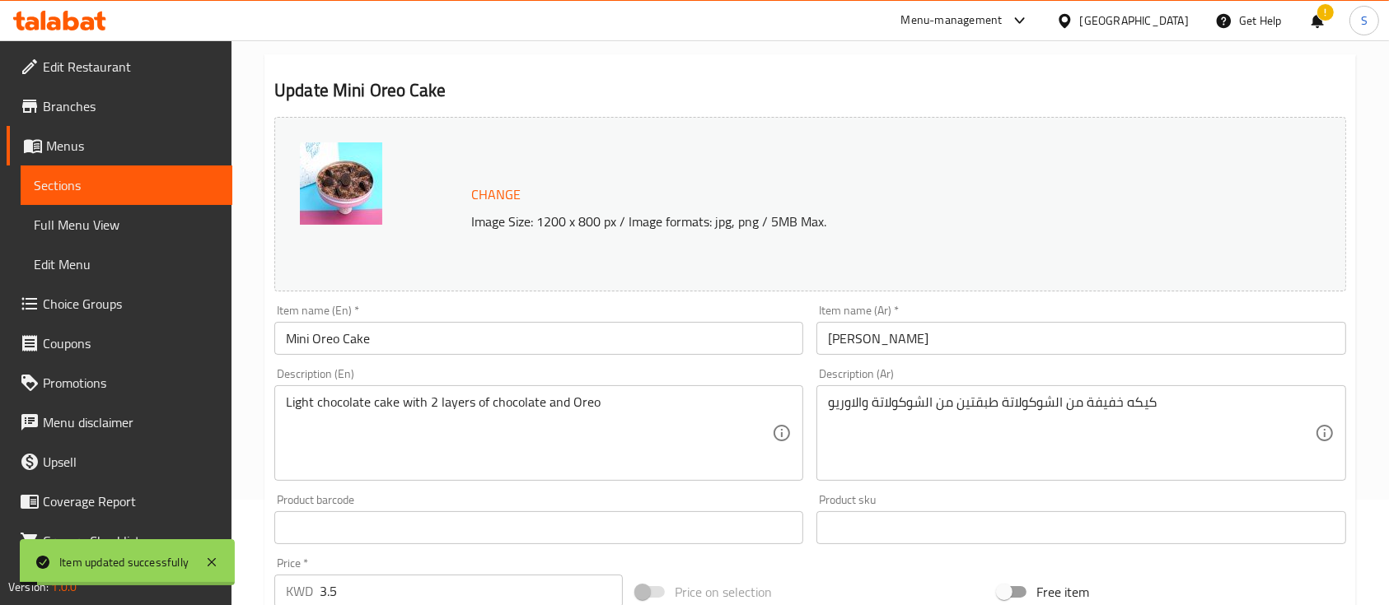
scroll to position [0, 0]
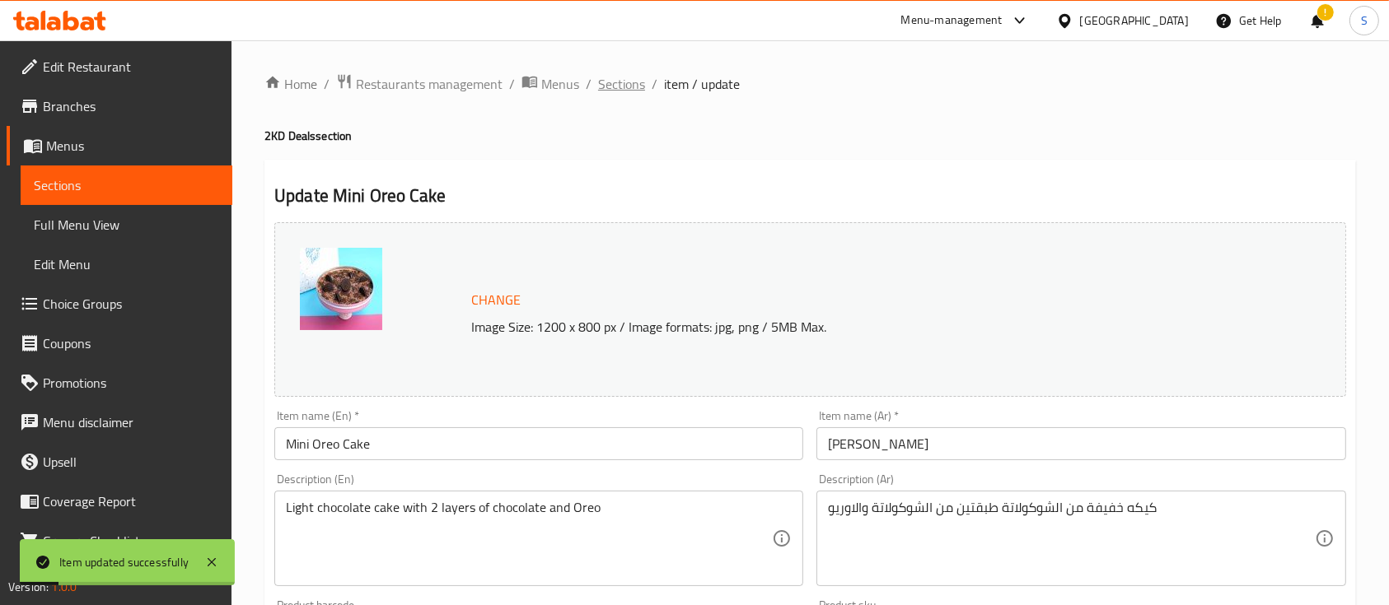
click at [608, 87] on span "Sections" at bounding box center [621, 84] width 47 height 20
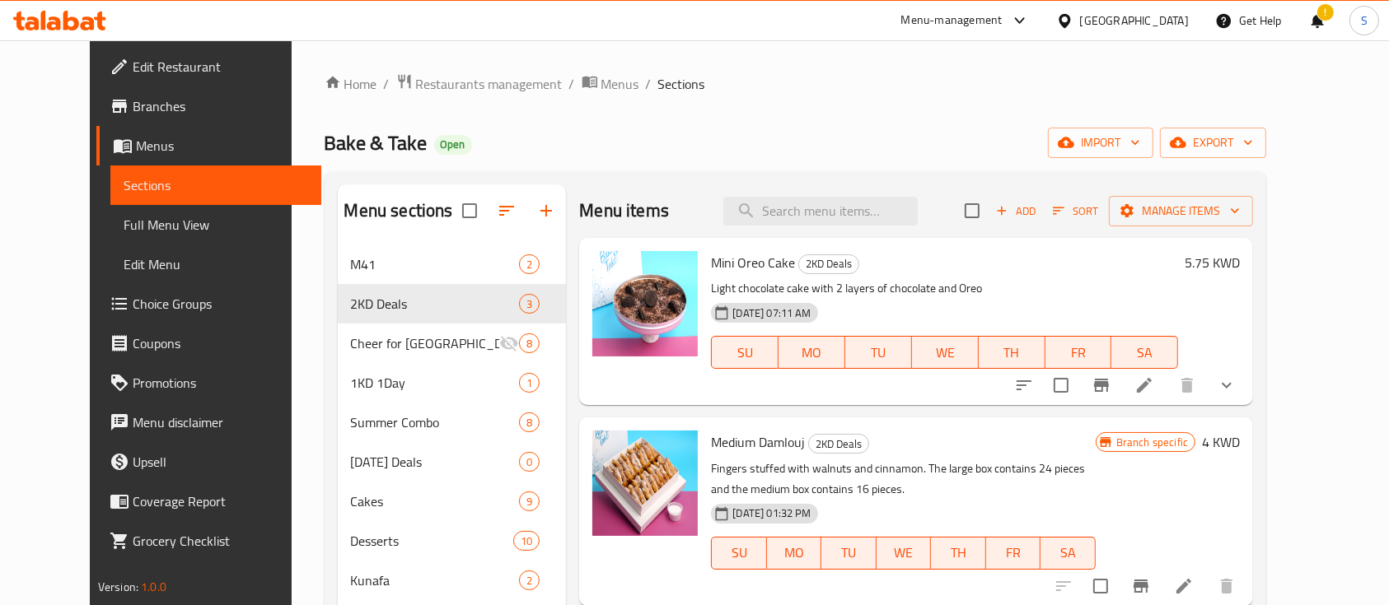
click at [733, 257] on span "Mini Oreo Cake" at bounding box center [753, 262] width 84 height 25
copy h6 "Mini Oreo Cake"
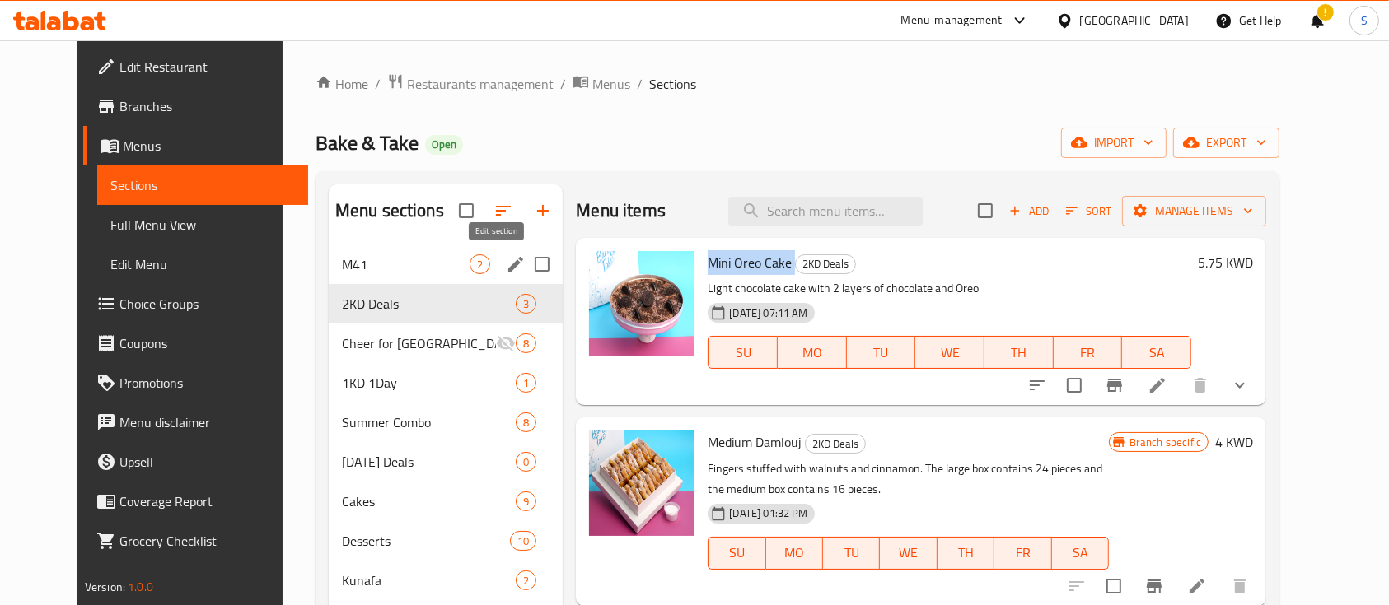
click at [508, 268] on icon "edit" at bounding box center [515, 264] width 15 height 15
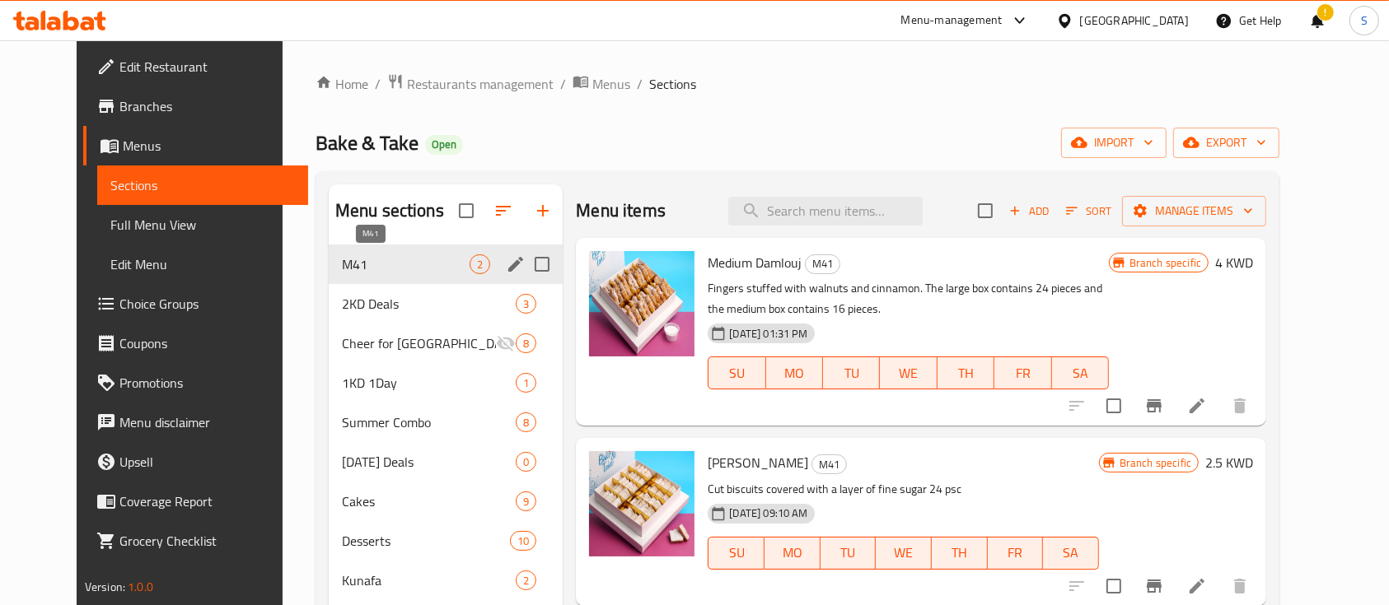
click at [342, 260] on span "M41" at bounding box center [406, 265] width 128 height 20
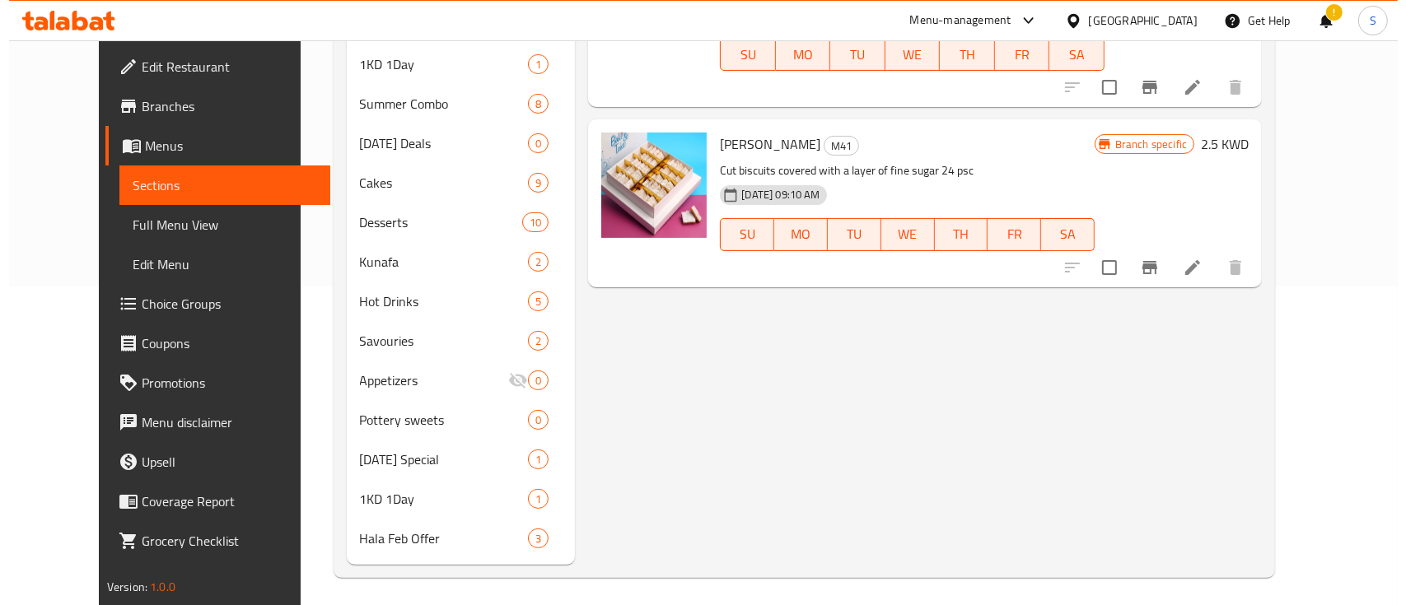
scroll to position [324, 0]
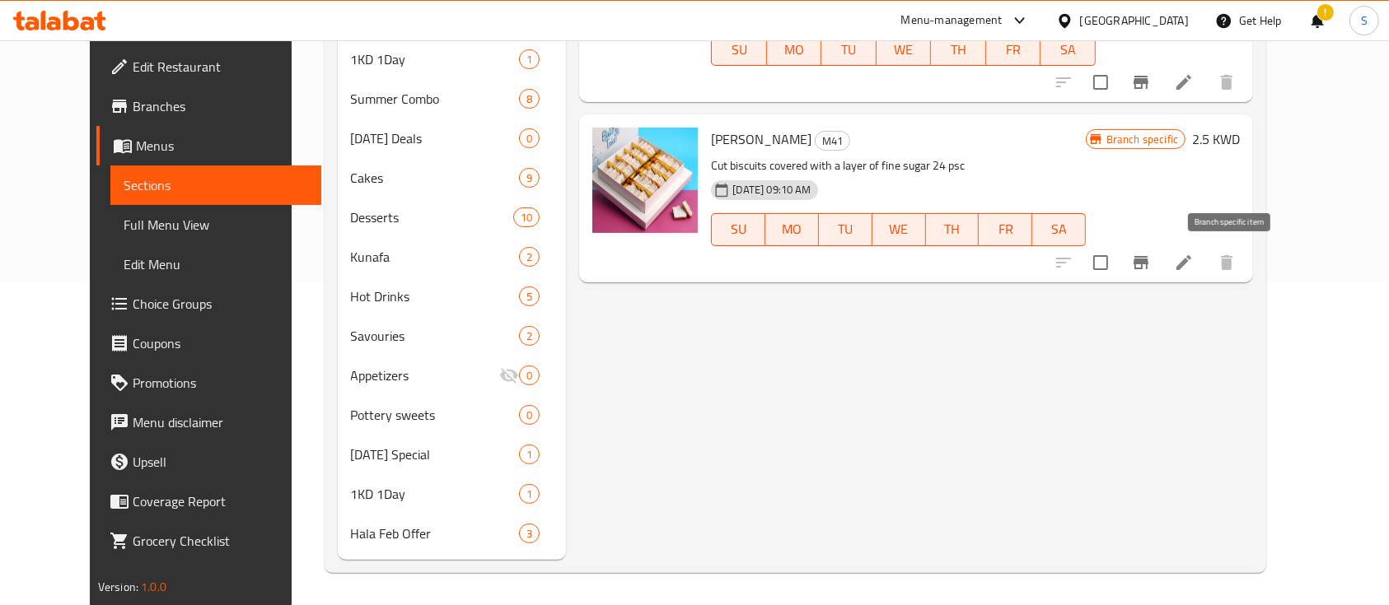
click at [1148, 261] on icon "Branch-specific-item" at bounding box center [1141, 262] width 15 height 13
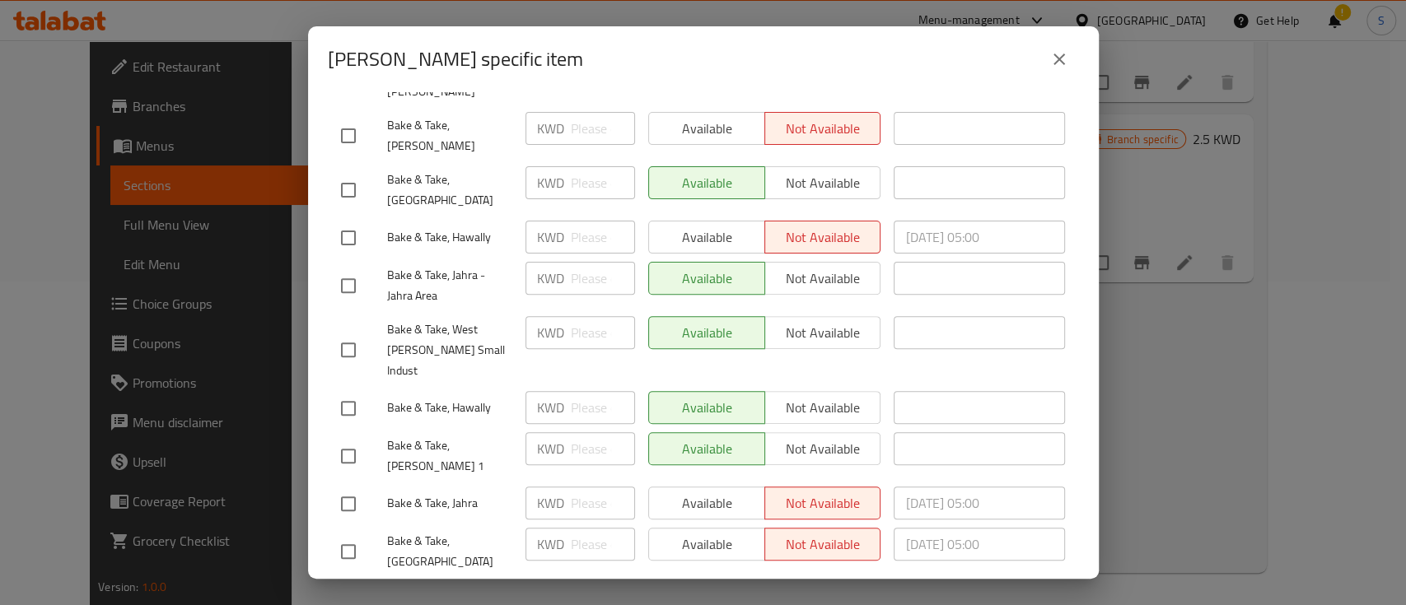
scroll to position [238, 0]
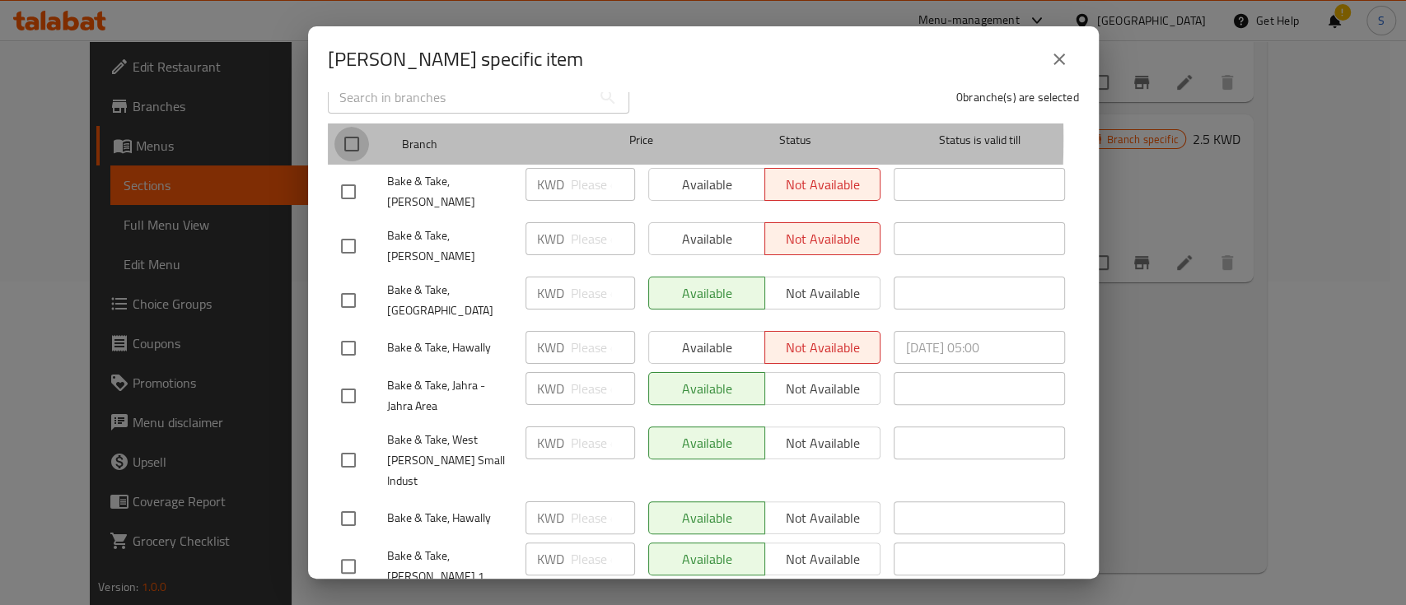
drag, startPoint x: 353, startPoint y: 127, endPoint x: 351, endPoint y: 142, distance: 15.0
click at [353, 127] on input "checkbox" at bounding box center [351, 144] width 35 height 35
checkbox input "true"
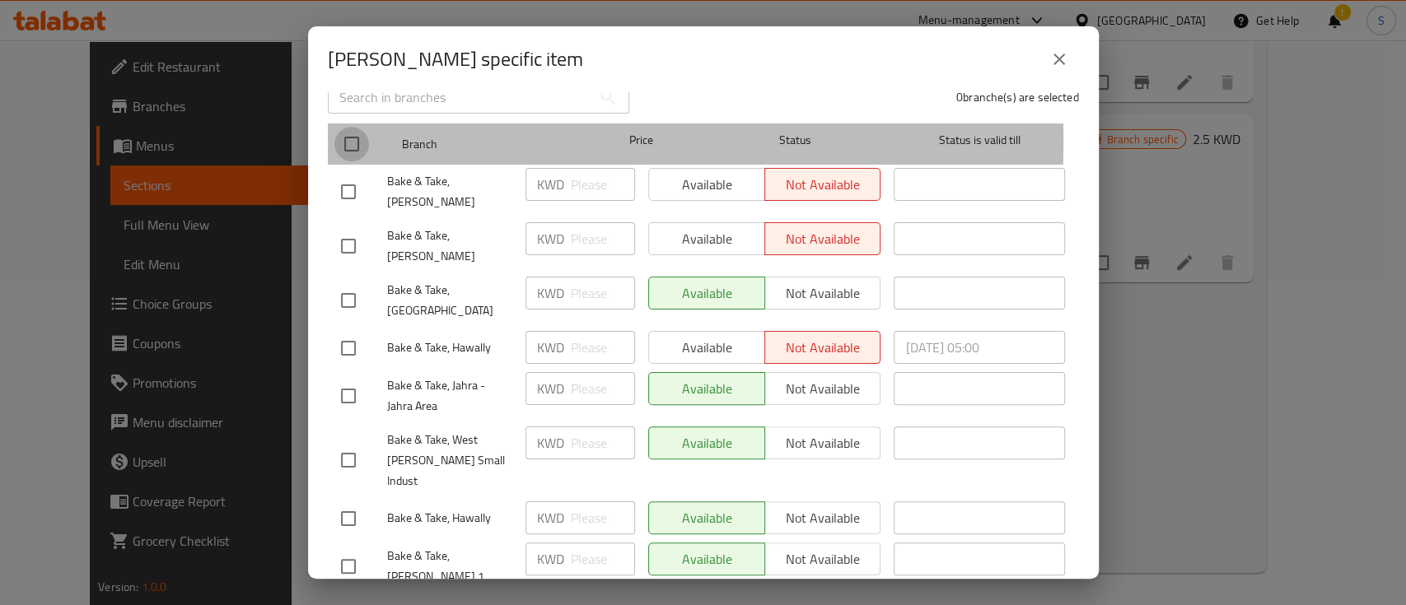
checkbox input "true"
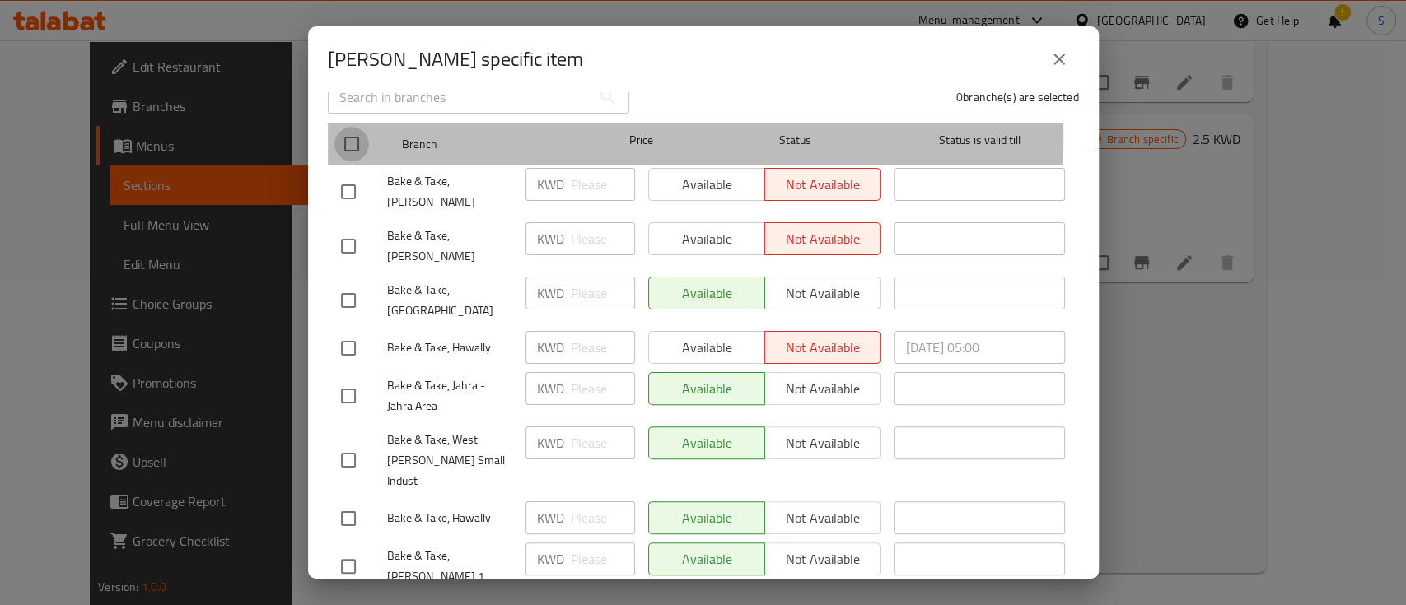
checkbox input "true"
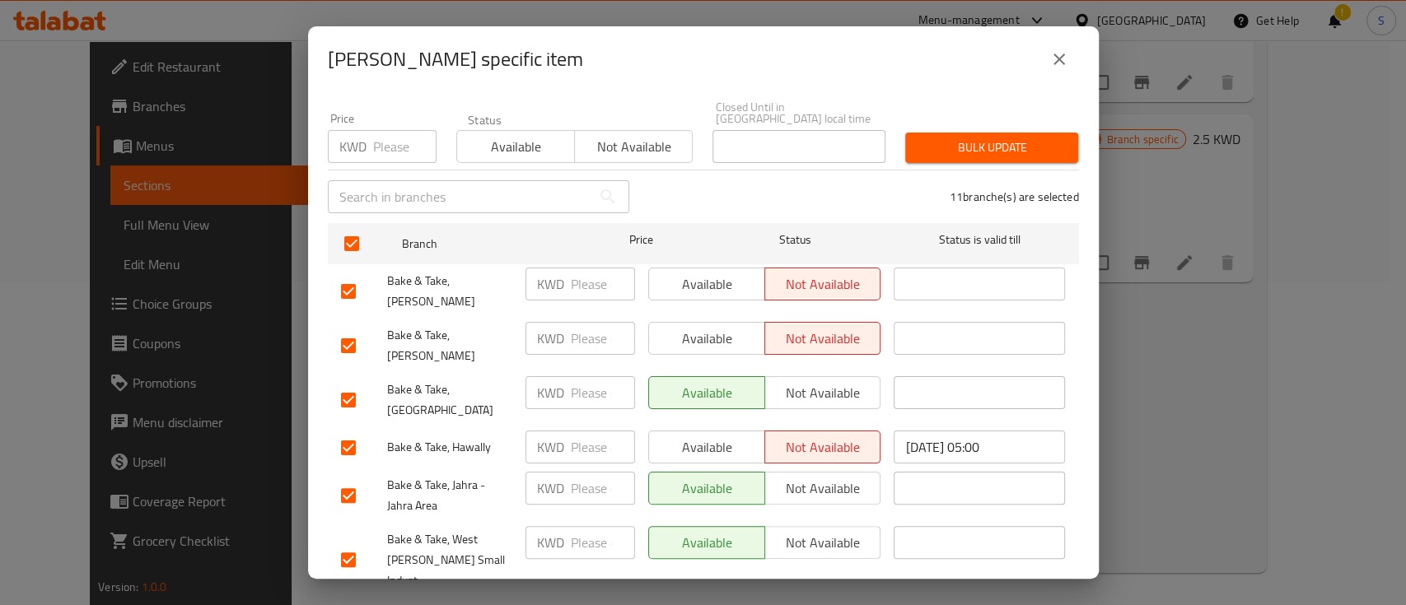
scroll to position [19, 0]
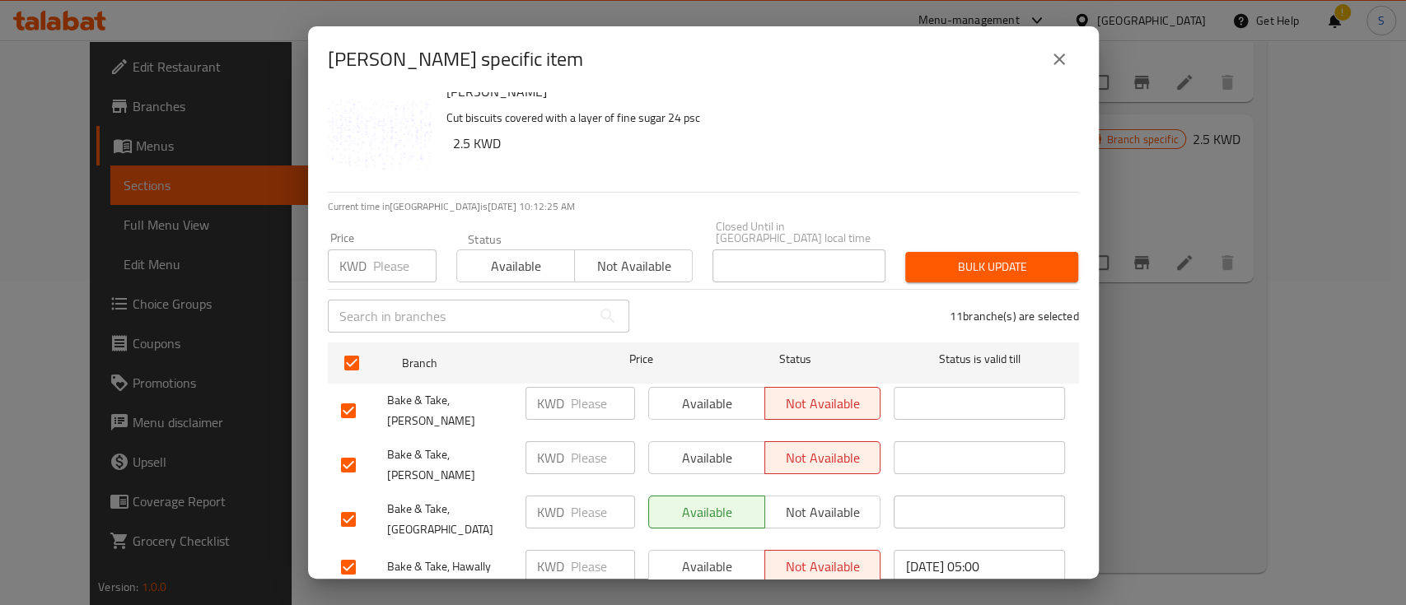
click at [624, 255] on span "Not available" at bounding box center [634, 267] width 105 height 24
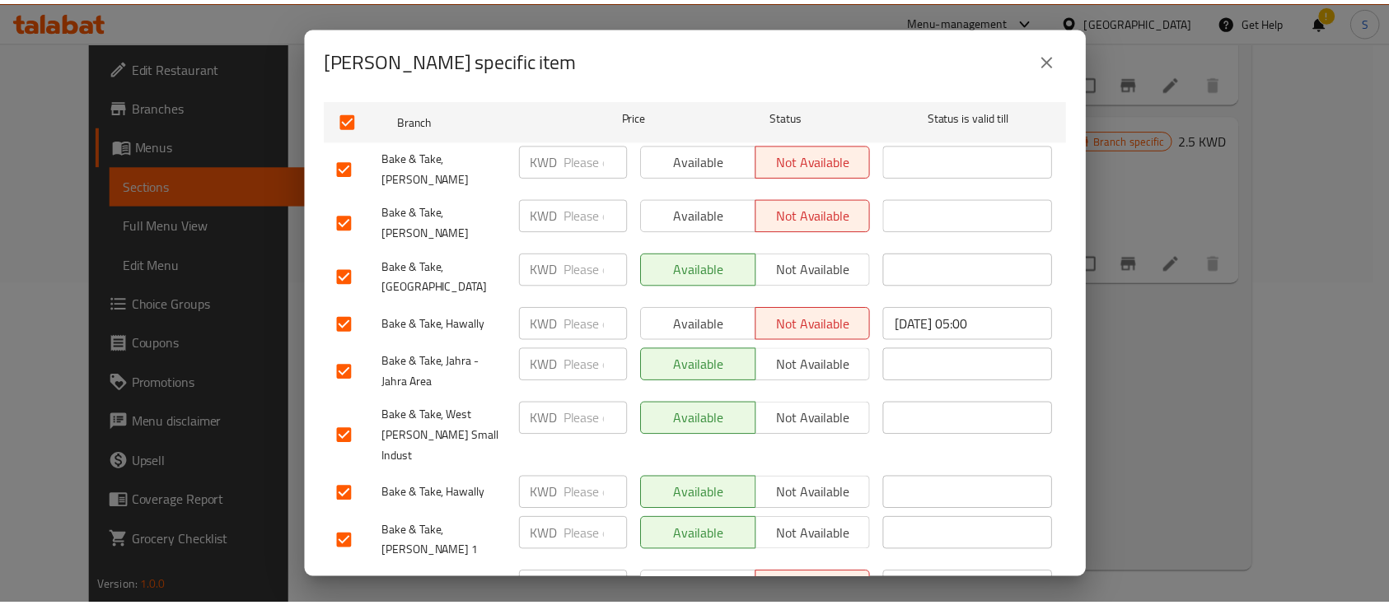
scroll to position [348, 0]
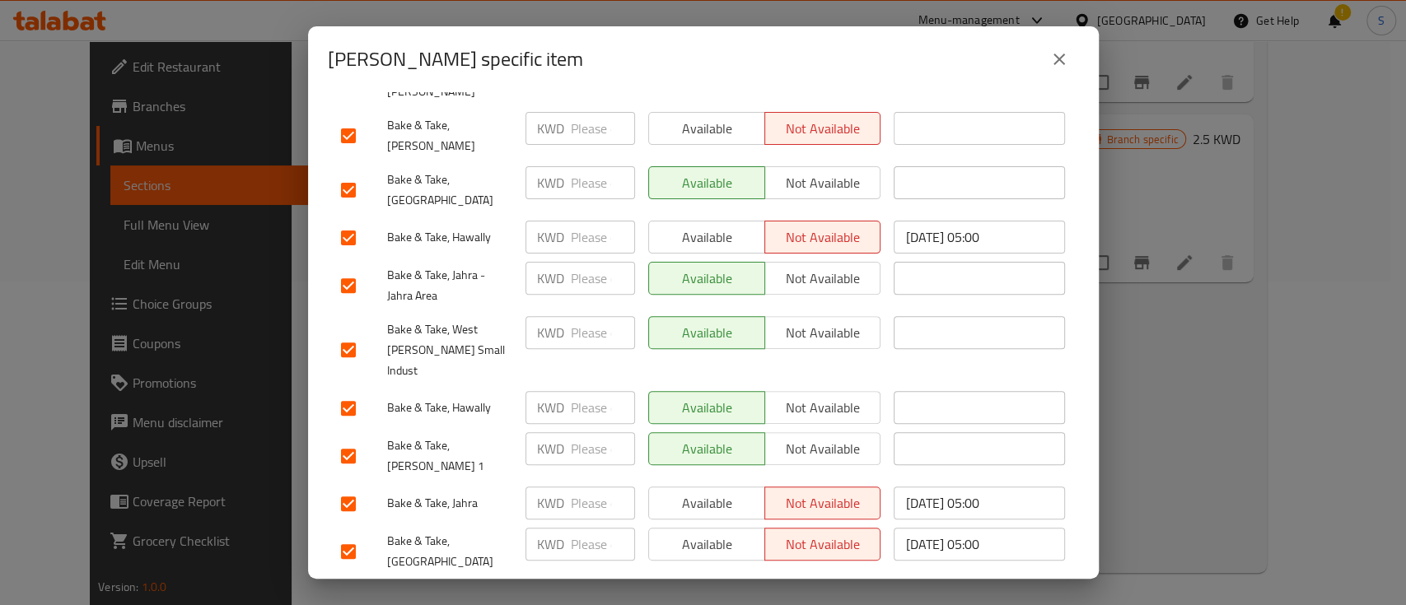
click at [758, 539] on ul "Branch Price Status Status is valid till Bake & Take, [PERSON_NAME] KWD ​ Avail…" at bounding box center [703, 317] width 751 height 620
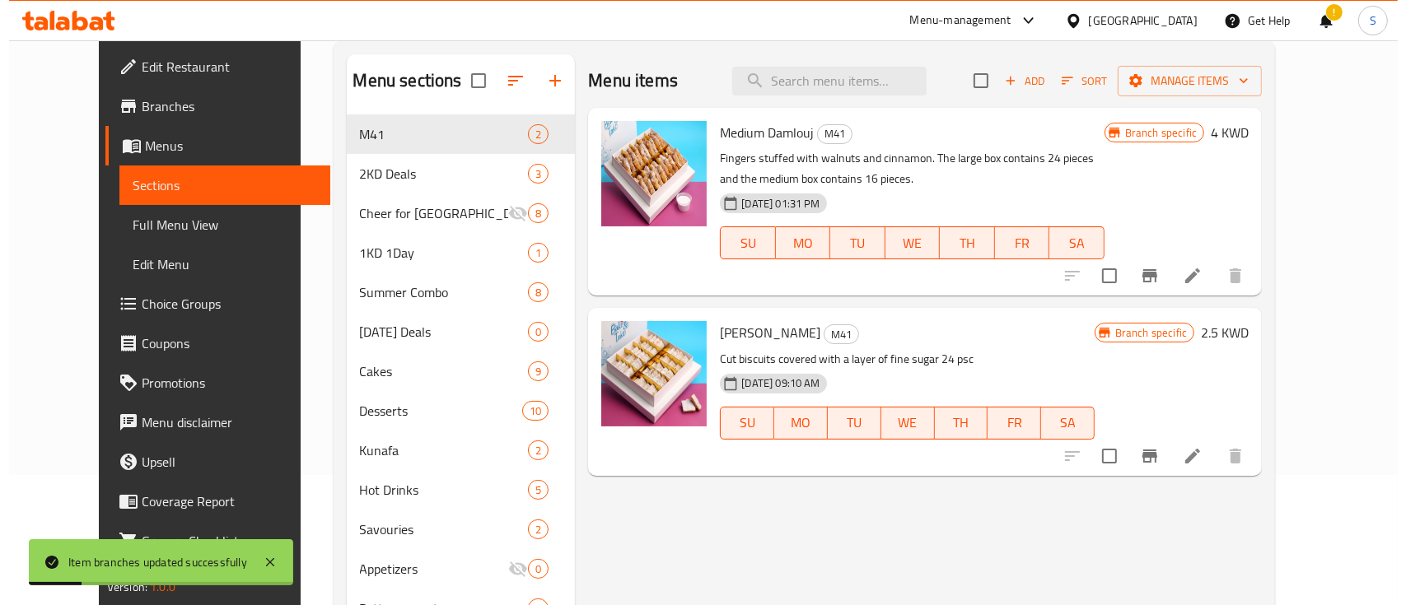
scroll to position [324, 0]
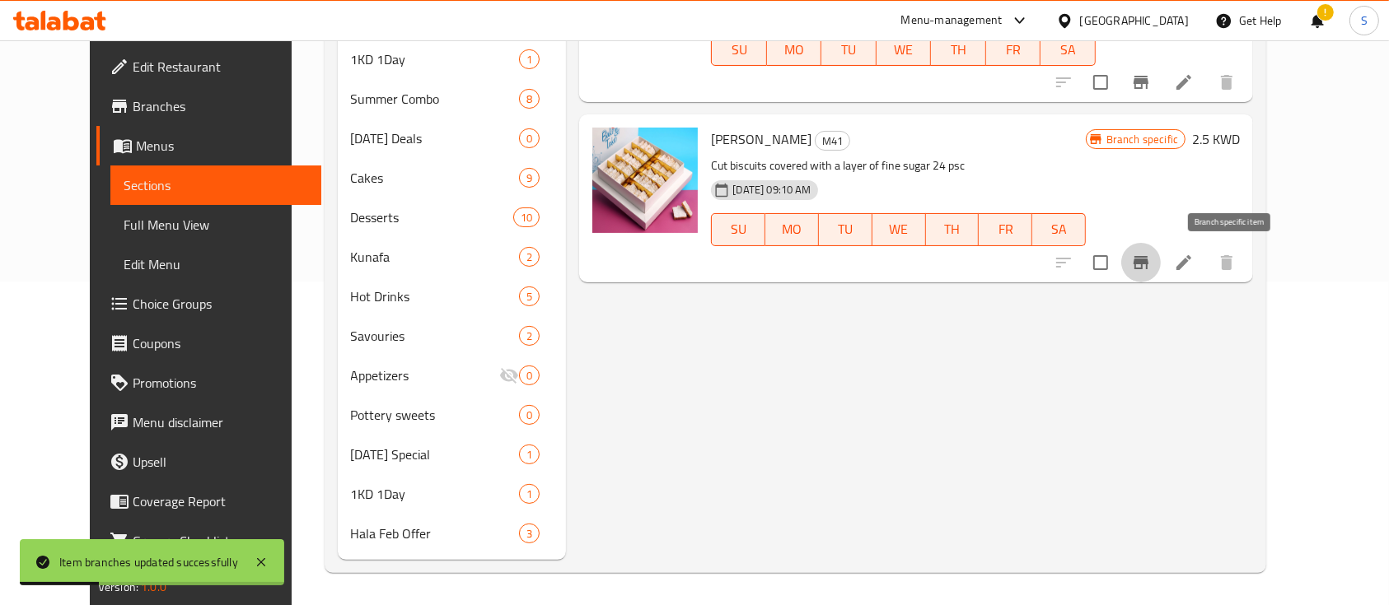
click at [1148, 258] on icon "Branch-specific-item" at bounding box center [1141, 262] width 15 height 13
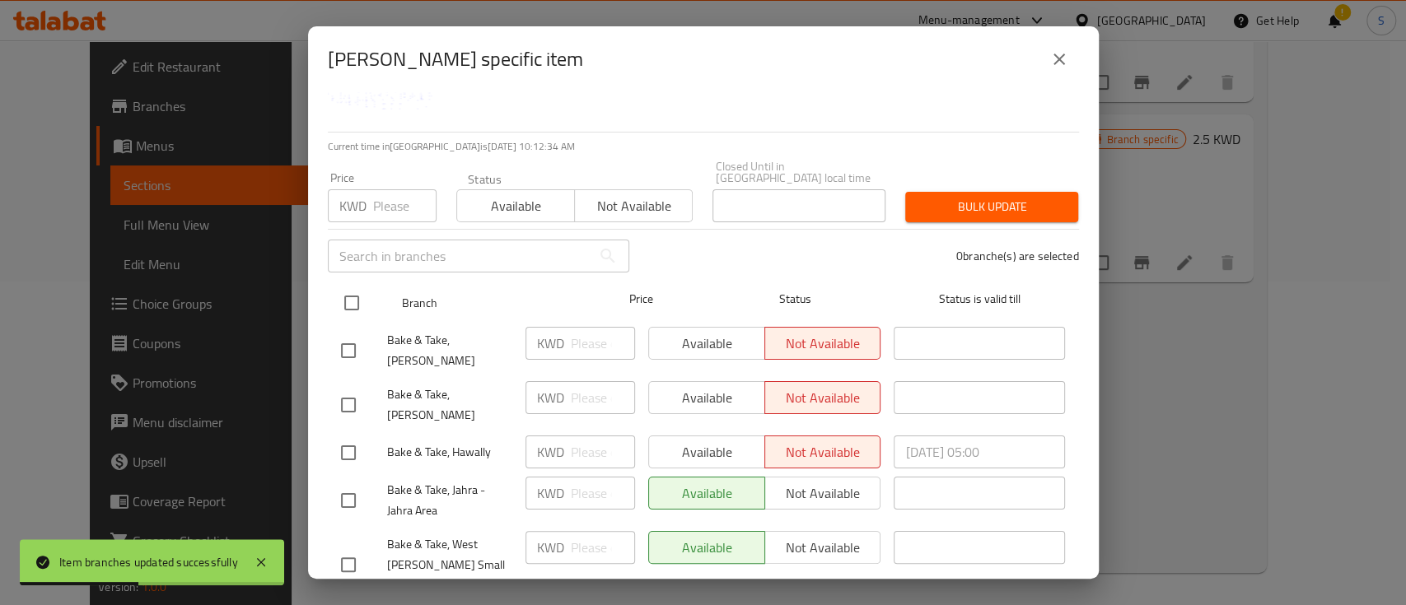
scroll to position [0, 0]
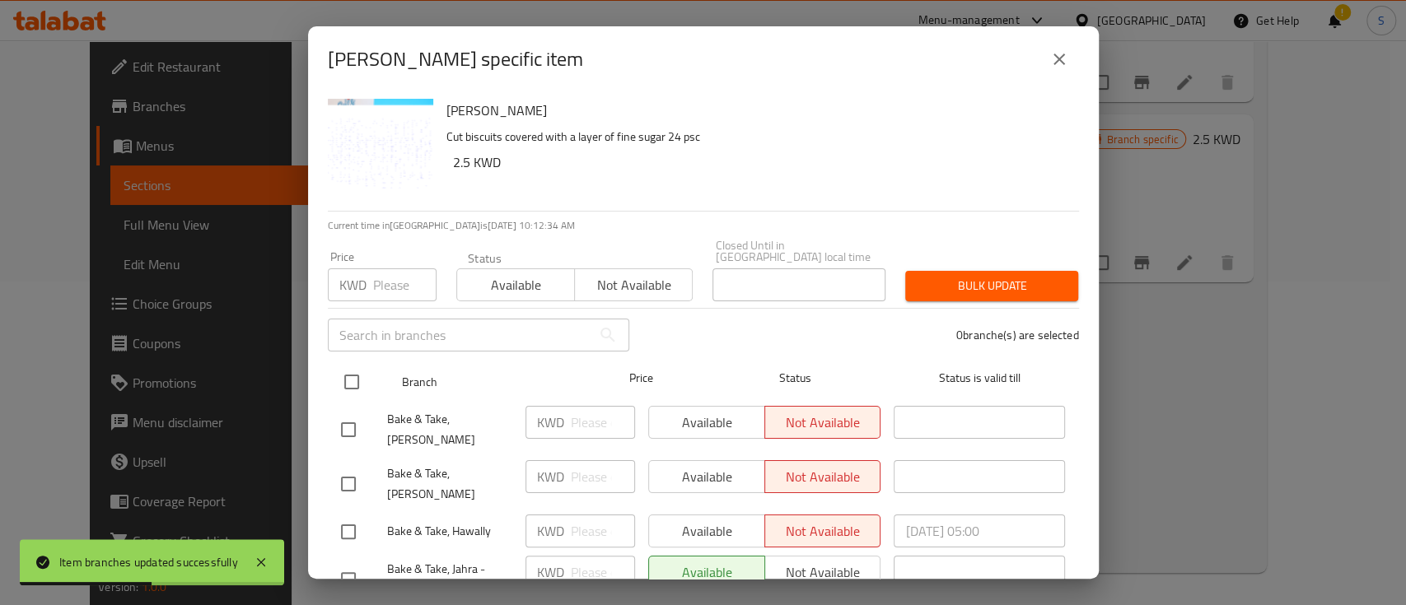
click at [354, 369] on input "checkbox" at bounding box center [351, 382] width 35 height 35
checkbox input "true"
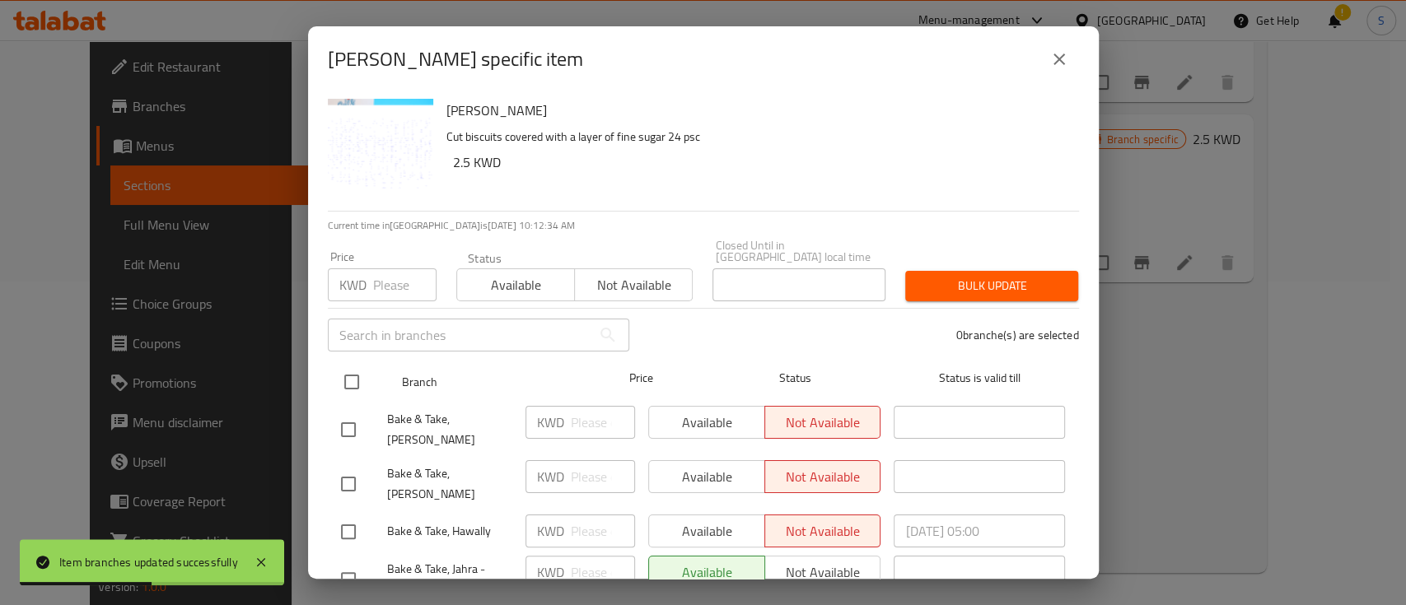
checkbox input "true"
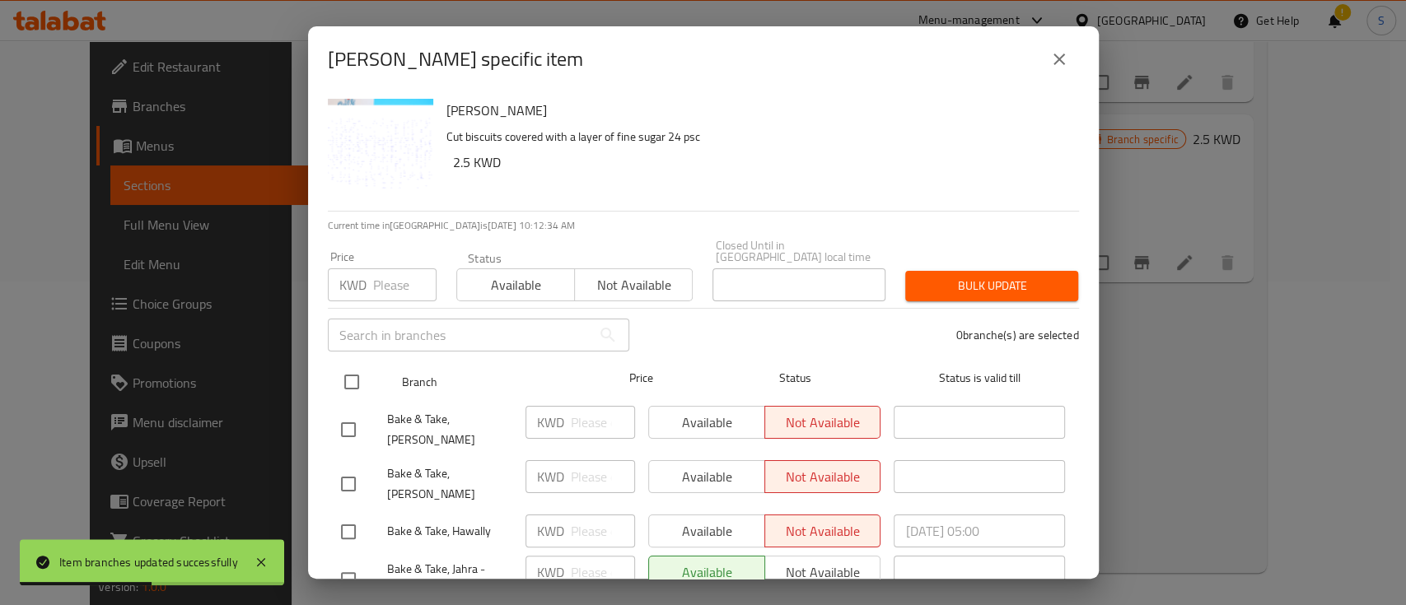
checkbox input "true"
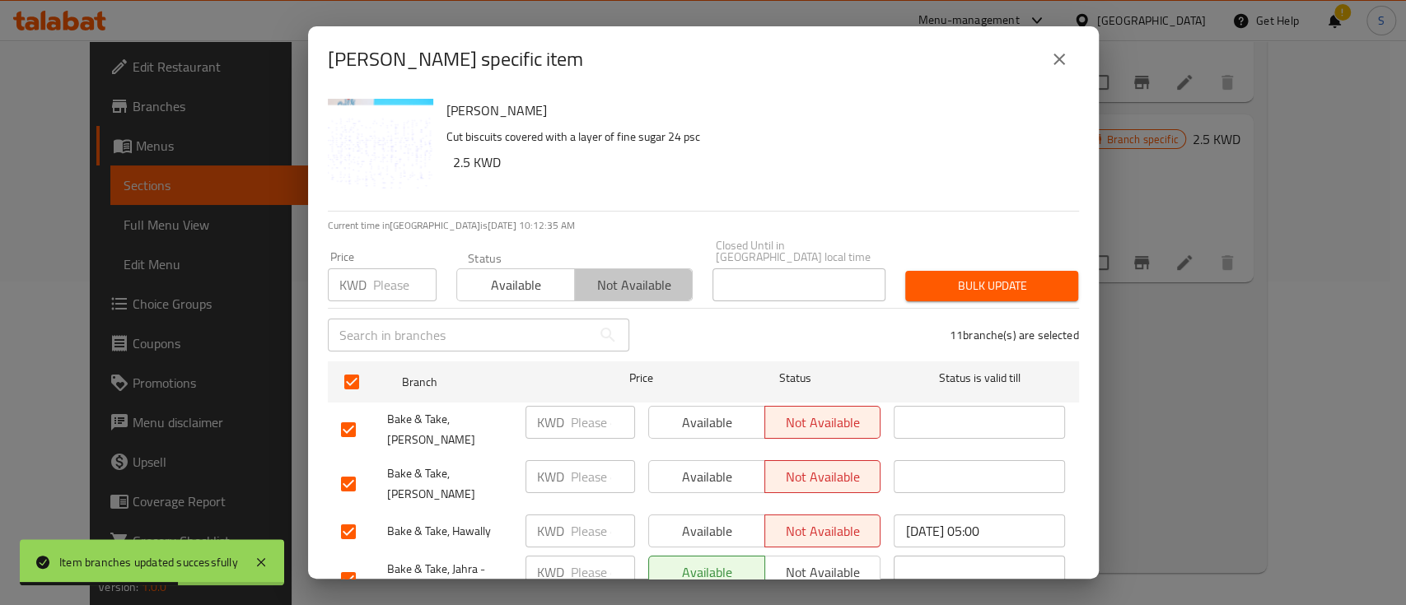
drag, startPoint x: 626, startPoint y: 272, endPoint x: 699, endPoint y: 273, distance: 73.3
click at [629, 274] on span "Not available" at bounding box center [634, 286] width 105 height 24
click at [948, 278] on span "Bulk update" at bounding box center [992, 286] width 147 height 21
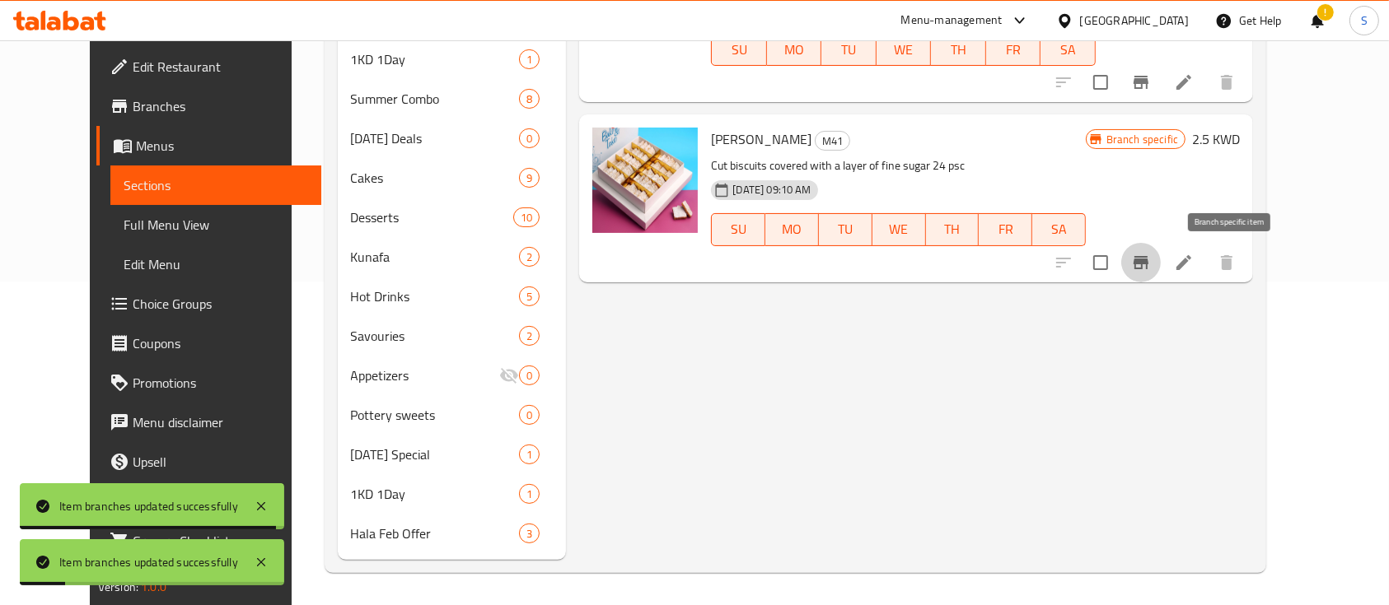
click at [1148, 262] on icon "Branch-specific-item" at bounding box center [1141, 262] width 15 height 13
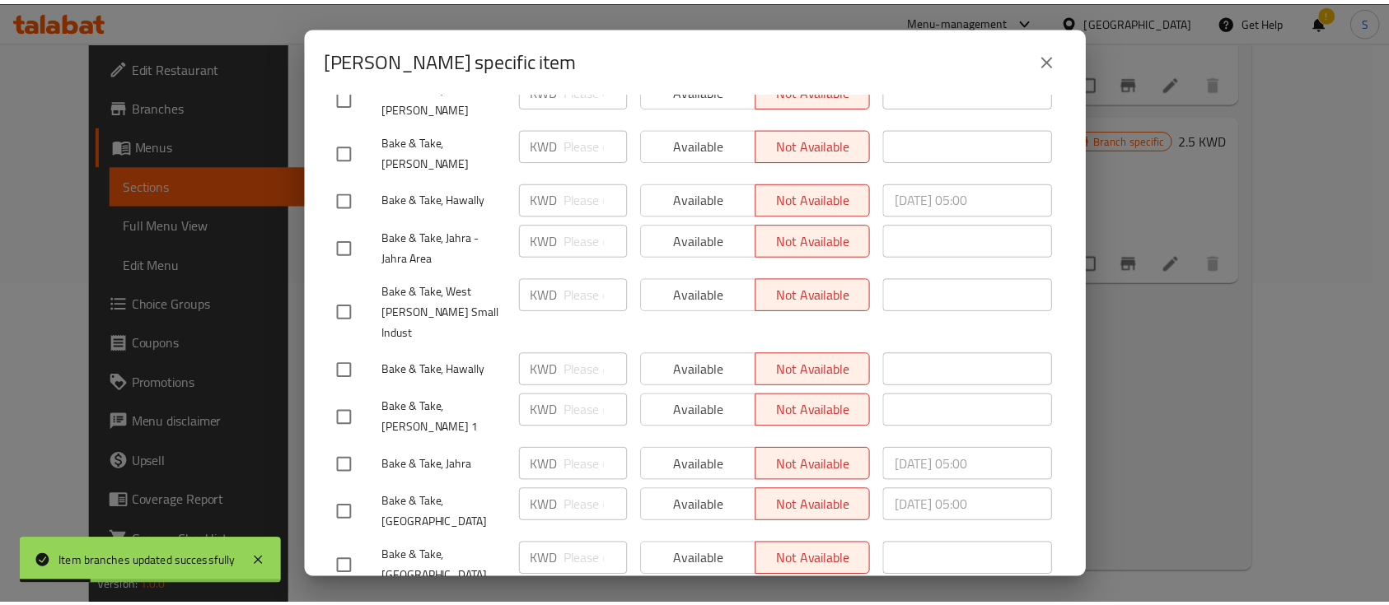
scroll to position [348, 0]
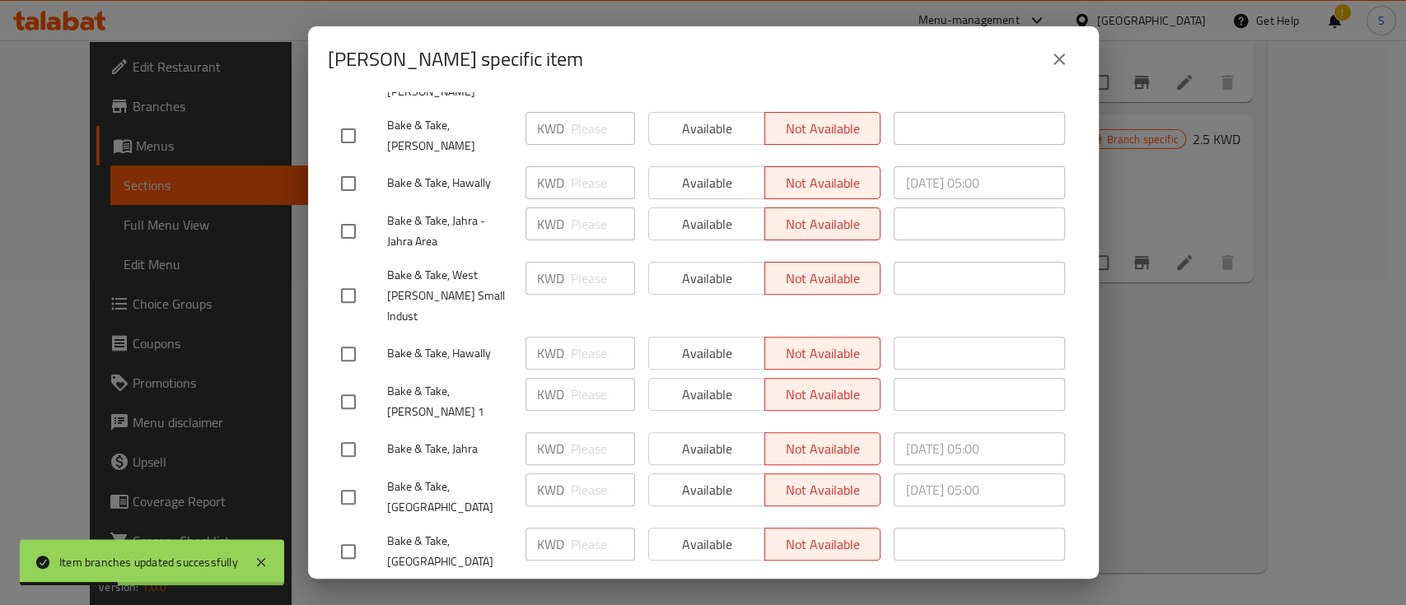
click at [1065, 49] on icon "close" at bounding box center [1060, 59] width 20 height 20
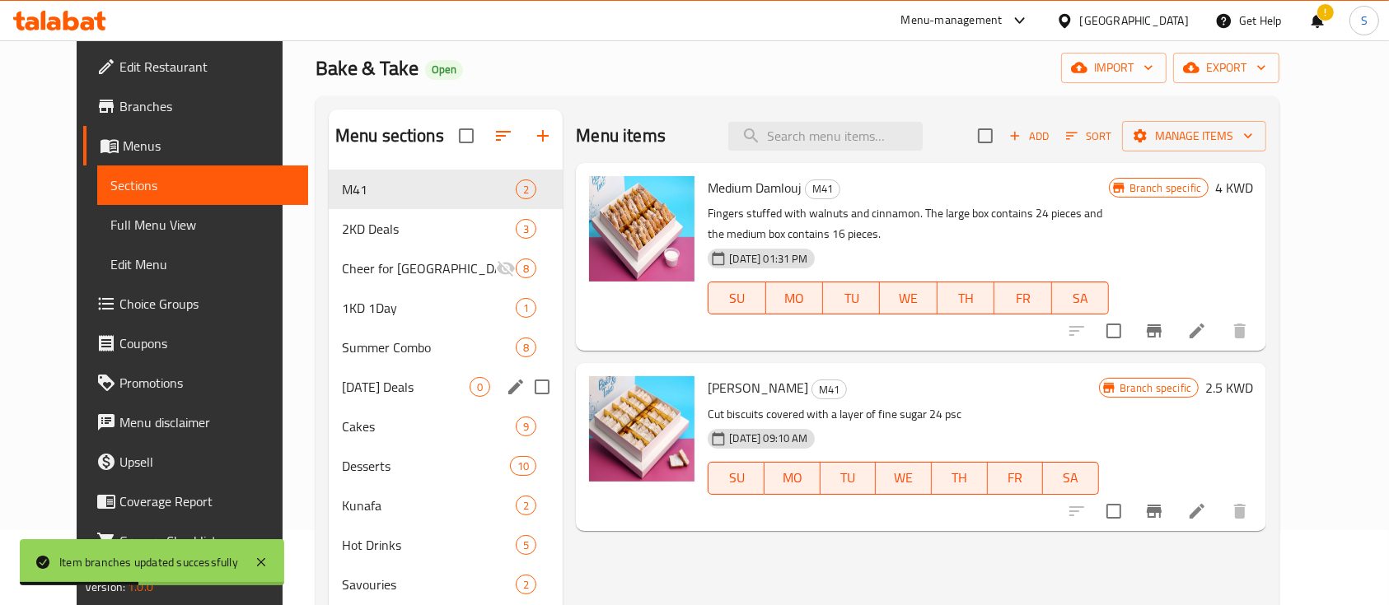
scroll to position [0, 0]
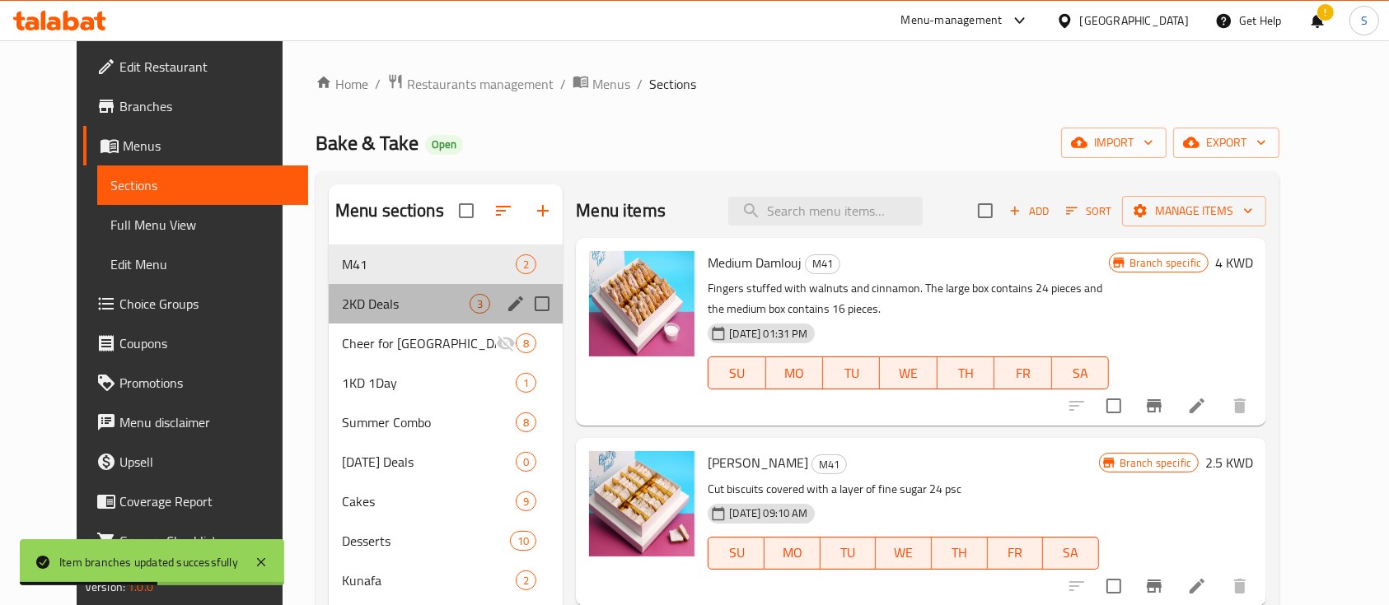
click at [414, 311] on span "2KD Deals" at bounding box center [406, 304] width 128 height 20
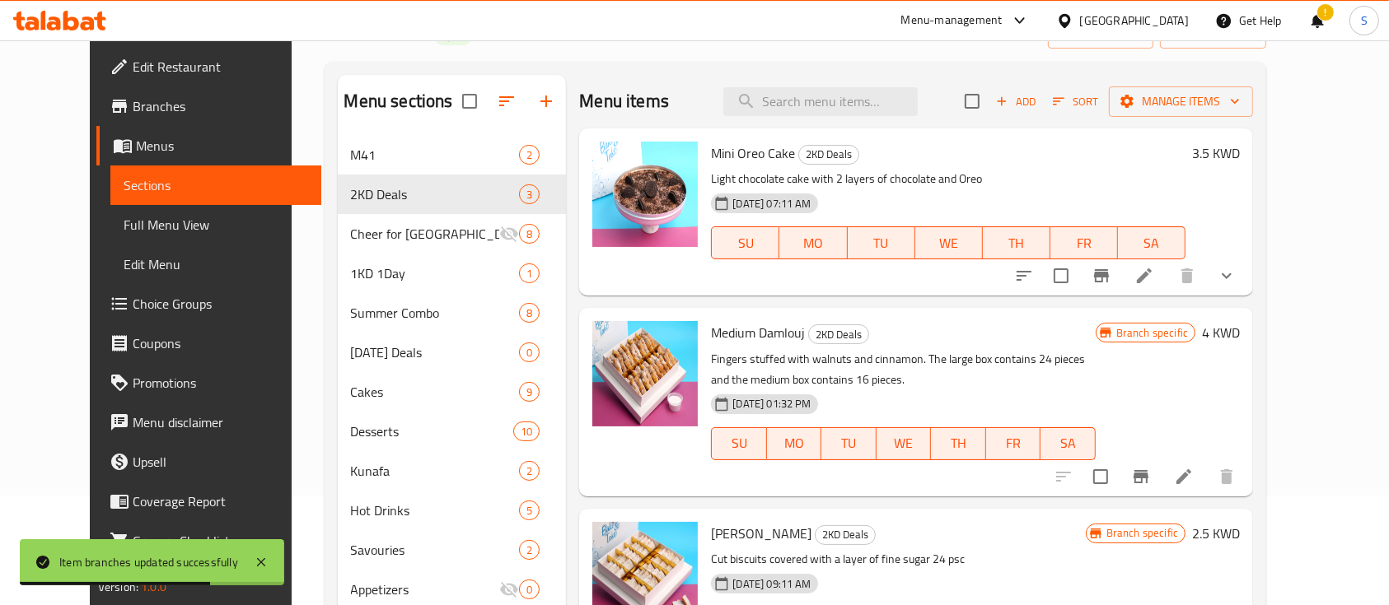
scroll to position [324, 0]
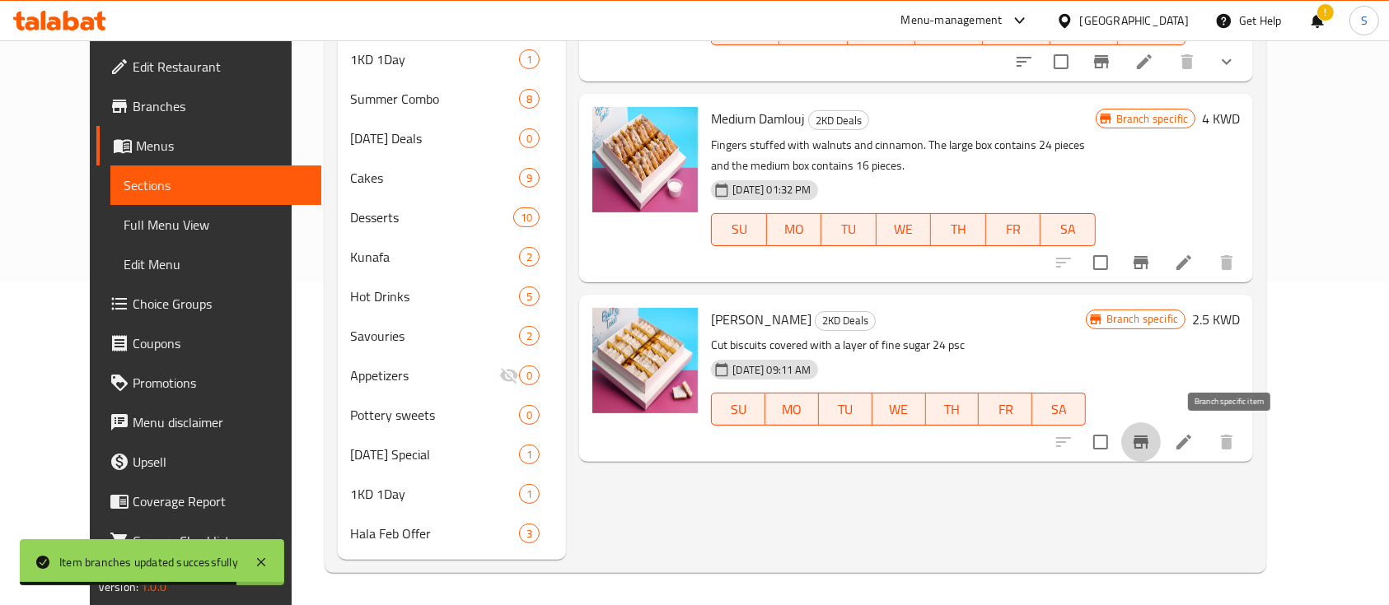
click at [1151, 433] on icon "Branch-specific-item" at bounding box center [1141, 442] width 20 height 20
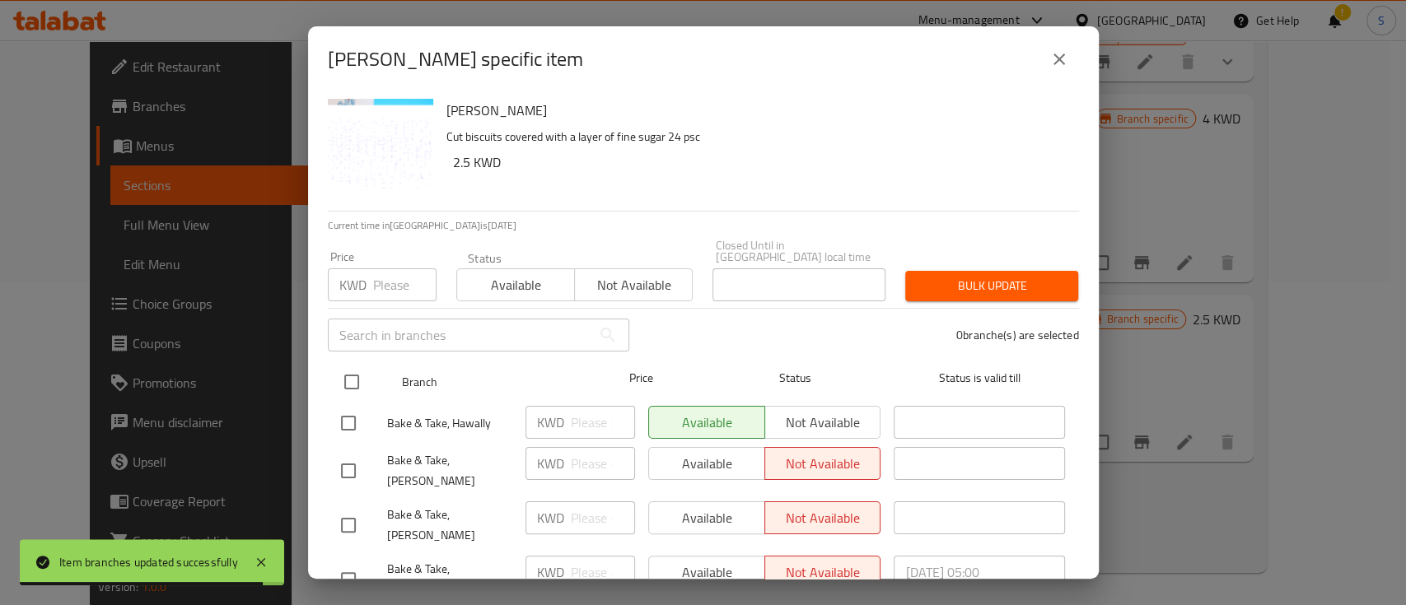
drag, startPoint x: 356, startPoint y: 367, endPoint x: 399, endPoint y: 358, distance: 43.6
click at [360, 366] on input "checkbox" at bounding box center [351, 382] width 35 height 35
checkbox input "true"
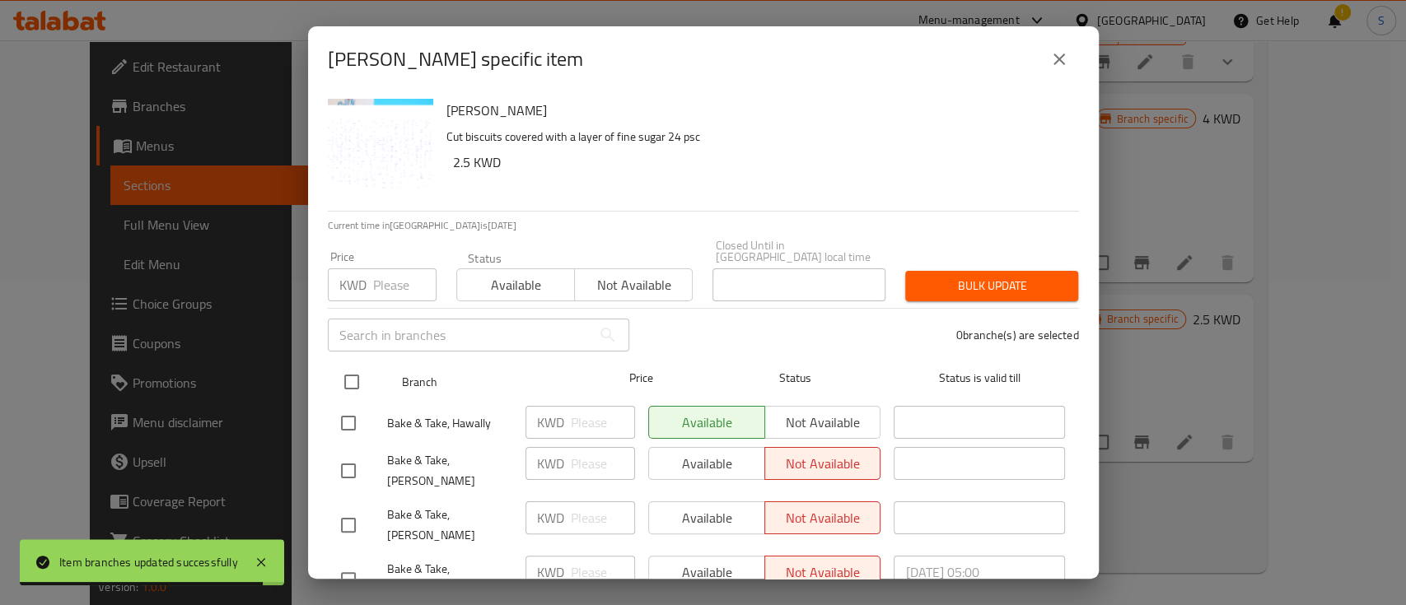
checkbox input "true"
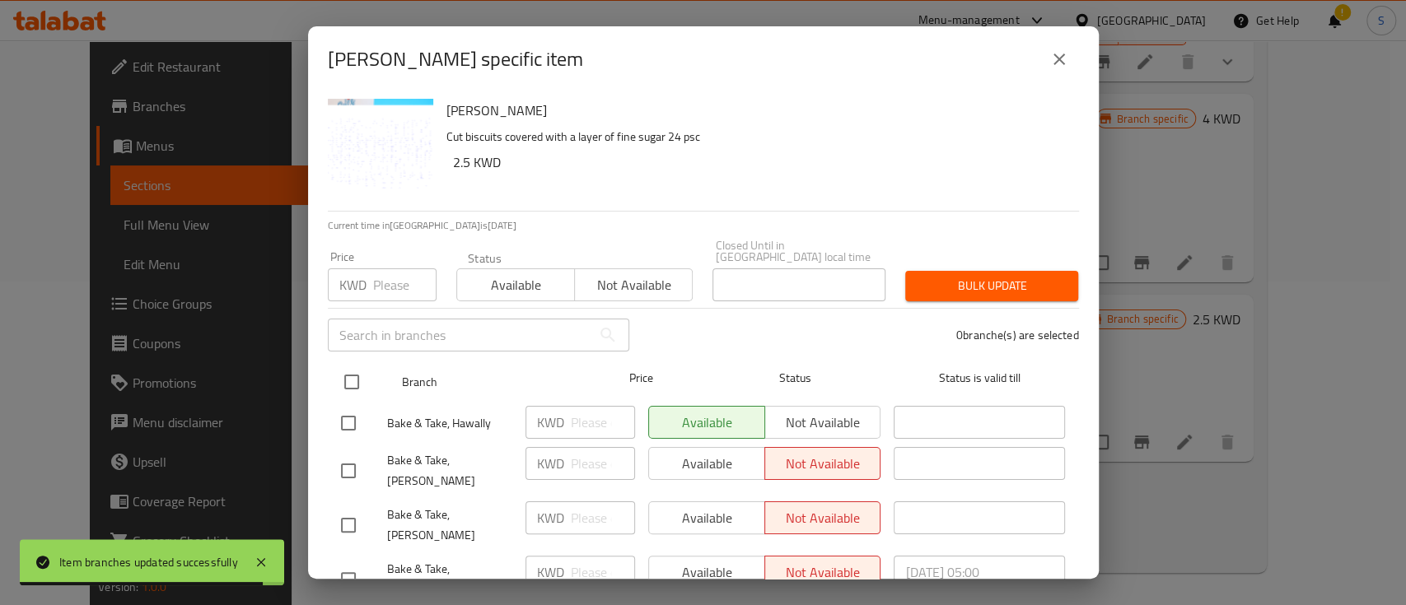
checkbox input "true"
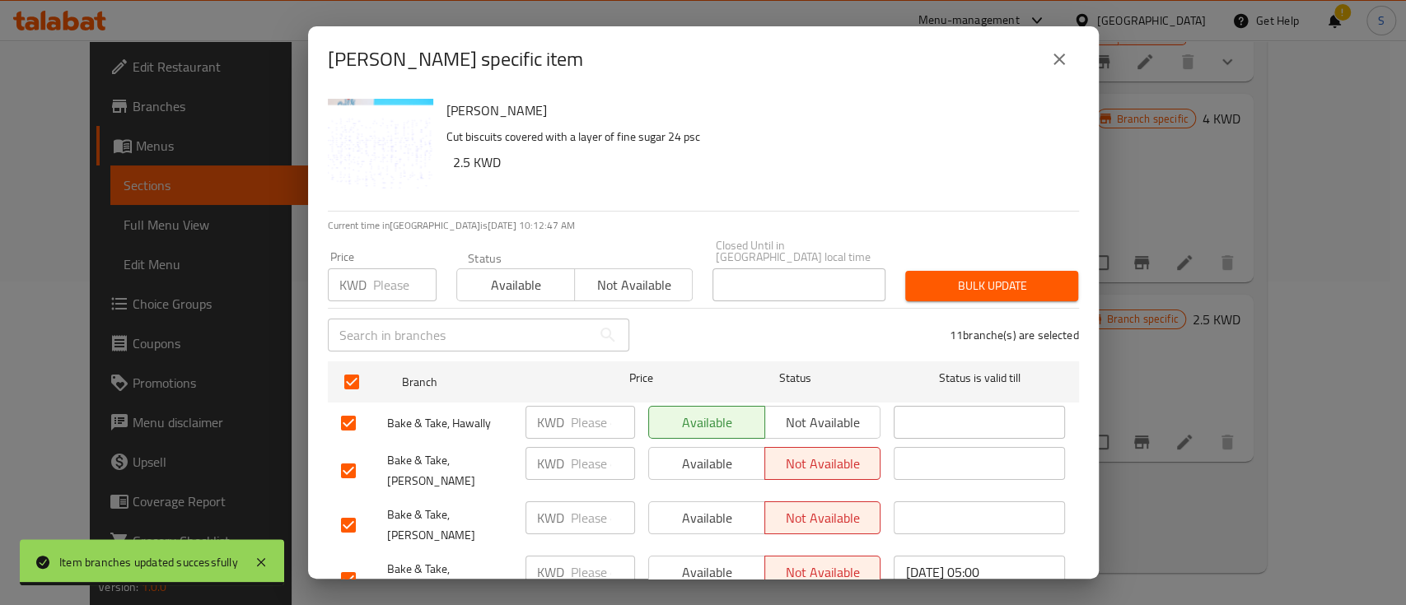
click at [629, 278] on span "Not available" at bounding box center [634, 286] width 105 height 24
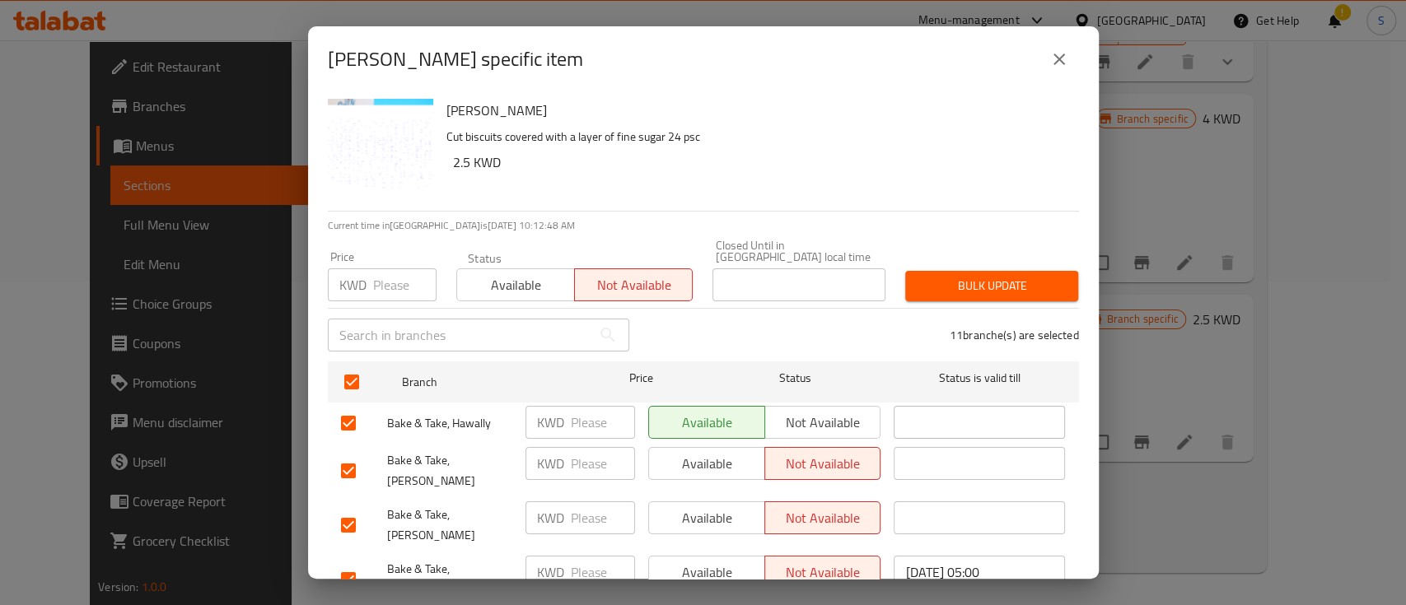
click at [1031, 276] on span "Bulk update" at bounding box center [992, 286] width 147 height 21
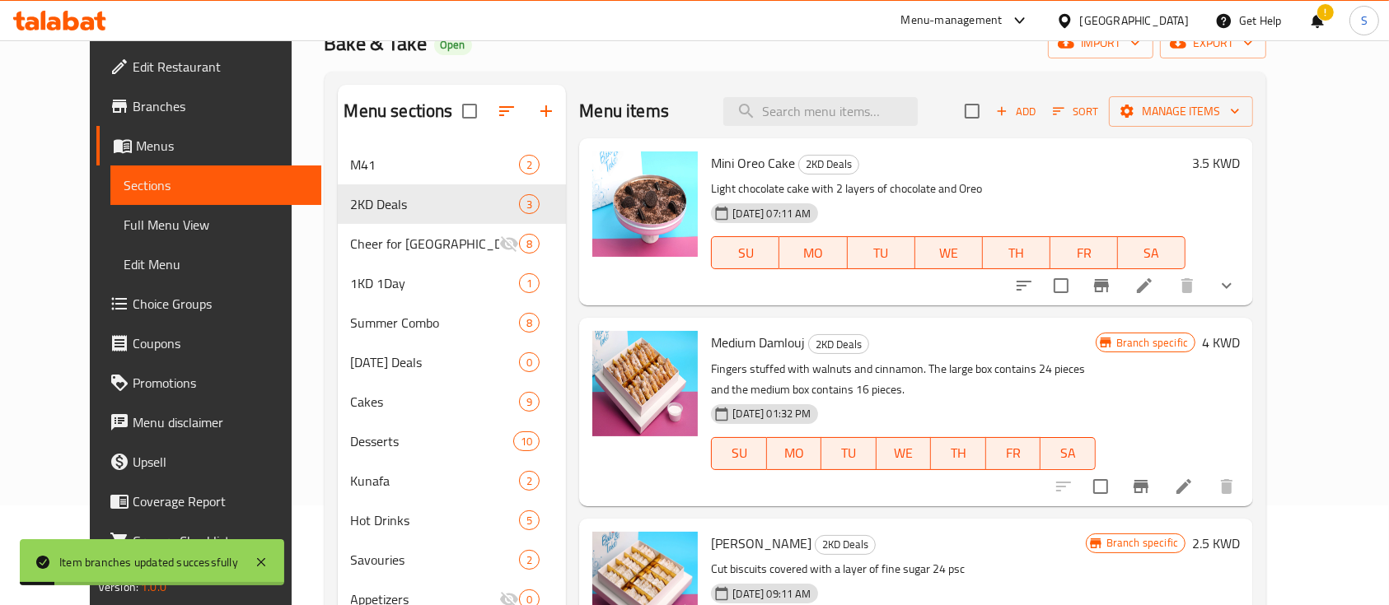
scroll to position [0, 0]
